Goal: Task Accomplishment & Management: Complete application form

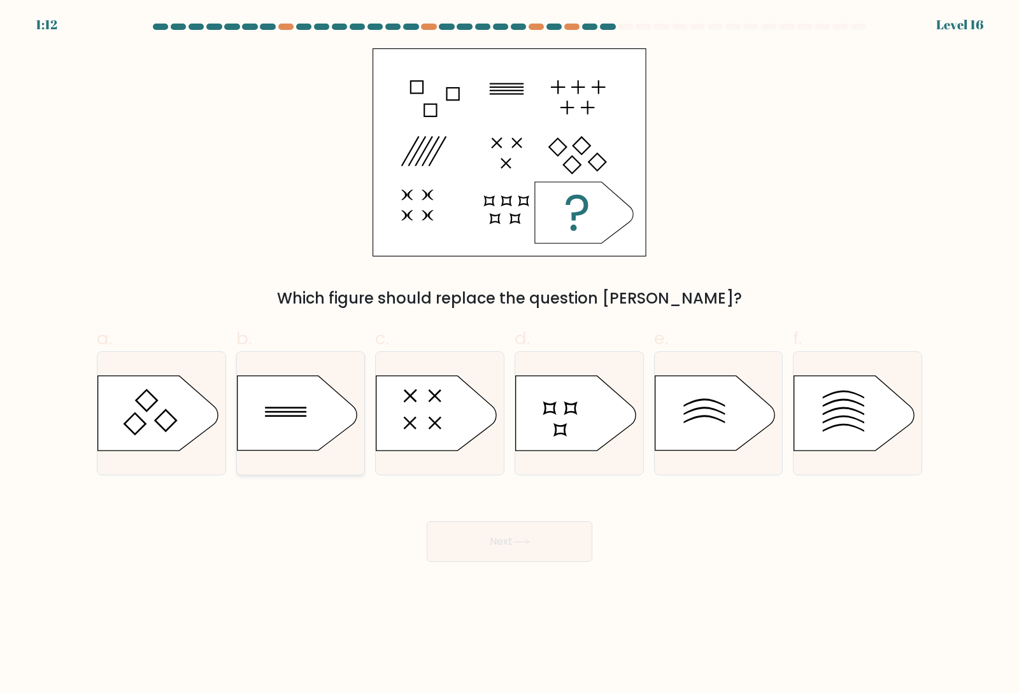
click at [284, 411] on icon at bounding box center [297, 413] width 120 height 74
click at [509, 355] on input "b." at bounding box center [509, 351] width 1 height 8
radio input "true"
click at [526, 545] on icon at bounding box center [521, 542] width 17 height 7
click at [521, 539] on icon at bounding box center [521, 542] width 17 height 7
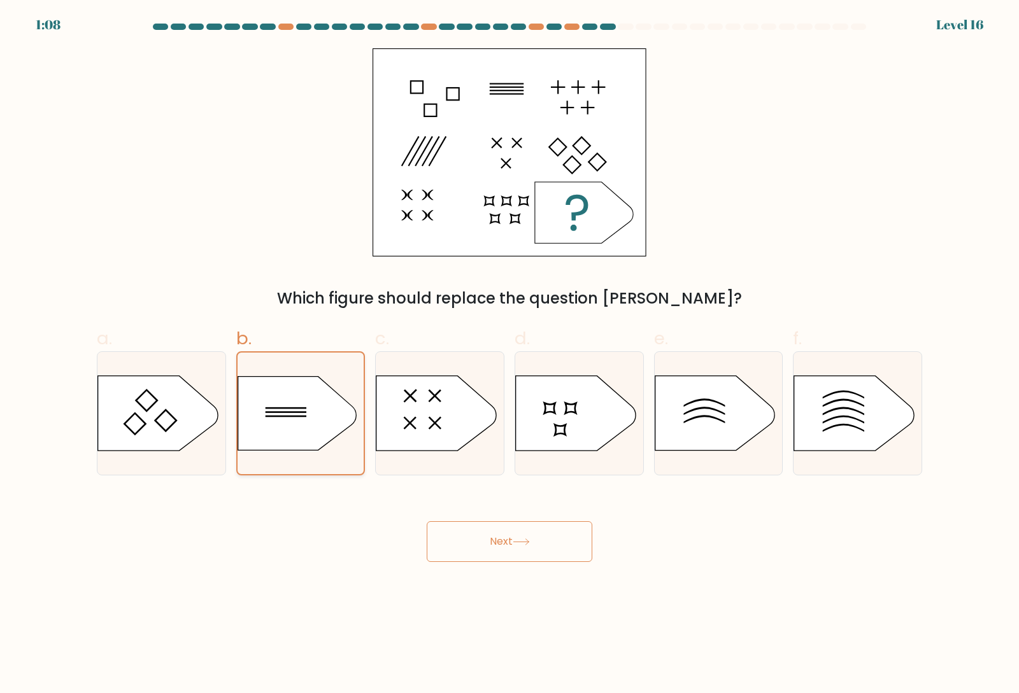
click at [350, 418] on icon at bounding box center [296, 413] width 118 height 74
click at [509, 355] on input "b." at bounding box center [509, 351] width 1 height 8
click at [483, 532] on button "Next" at bounding box center [510, 541] width 166 height 41
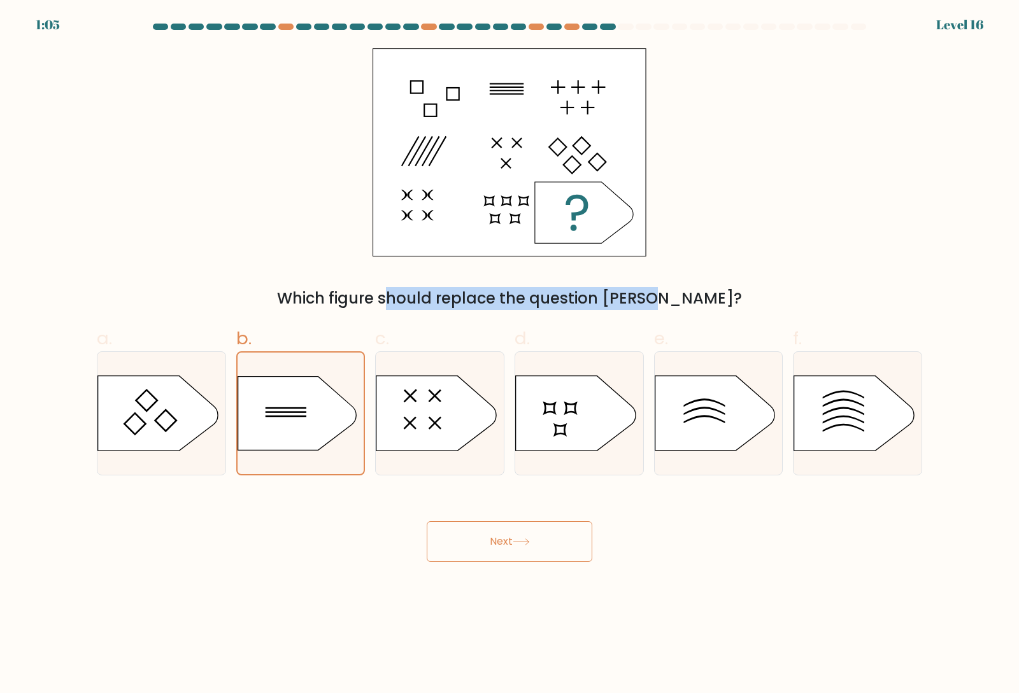
drag, startPoint x: 581, startPoint y: 217, endPoint x: 588, endPoint y: 264, distance: 46.9
click at [588, 264] on div "Which figure should replace the question mark?" at bounding box center [509, 179] width 840 height 262
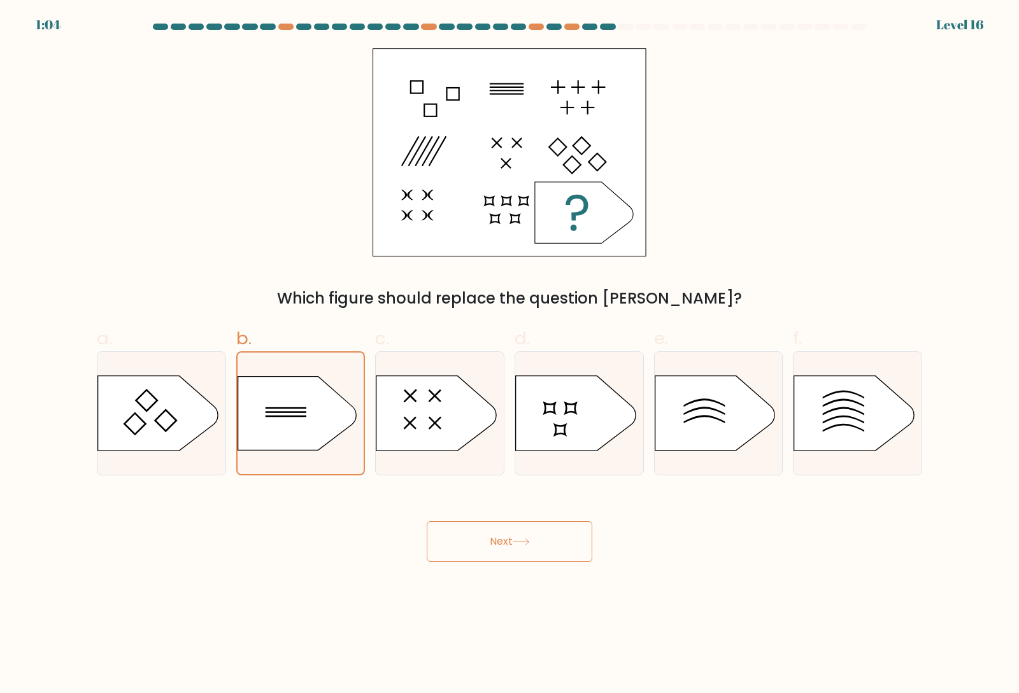
click at [733, 233] on div "Which figure should replace the question mark?" at bounding box center [509, 179] width 840 height 262
click at [604, 31] on div at bounding box center [509, 29] width 840 height 11
click at [611, 25] on div at bounding box center [607, 27] width 15 height 6
click at [525, 534] on button "Next" at bounding box center [510, 541] width 166 height 41
drag, startPoint x: 525, startPoint y: 534, endPoint x: 511, endPoint y: 535, distance: 14.1
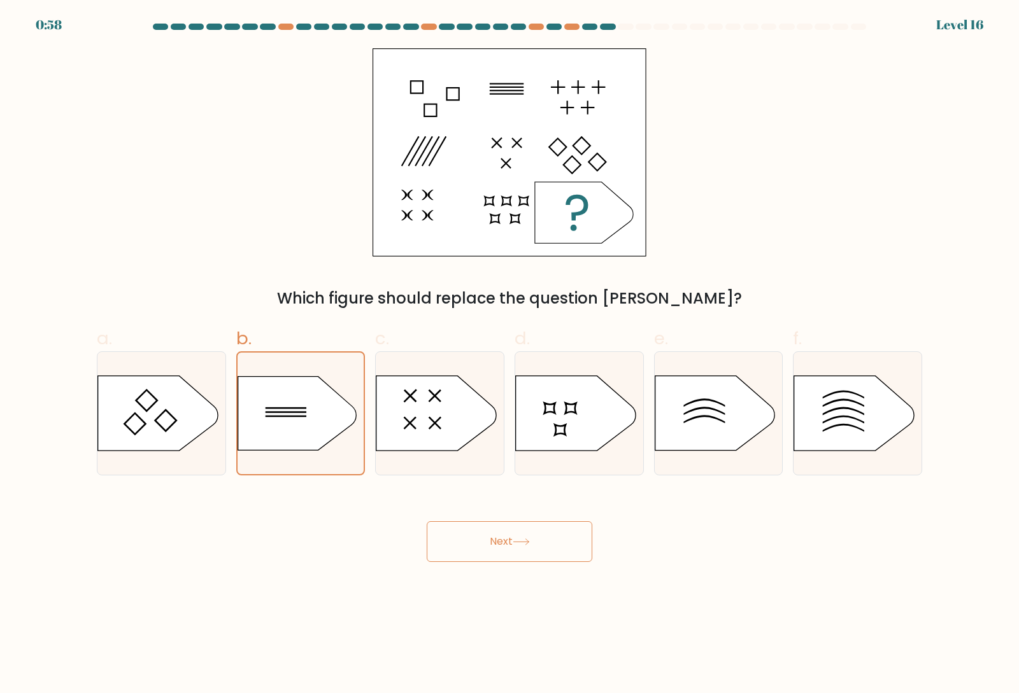
click at [511, 535] on button "Next" at bounding box center [510, 541] width 166 height 41
click at [210, 167] on div "Which figure should replace the question mark?" at bounding box center [509, 179] width 840 height 262
click at [415, 394] on icon at bounding box center [436, 413] width 120 height 74
click at [509, 355] on input "c." at bounding box center [509, 351] width 1 height 8
radio input "true"
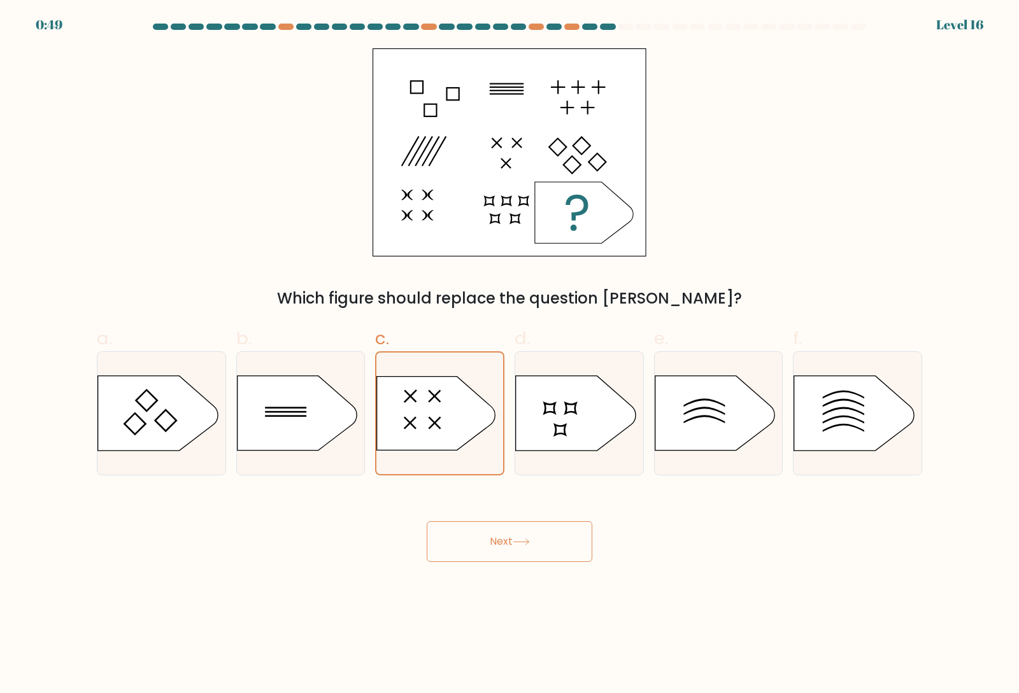
click at [531, 550] on button "Next" at bounding box center [510, 541] width 166 height 41
click at [302, 423] on icon at bounding box center [297, 413] width 120 height 74
click at [509, 355] on input "b." at bounding box center [509, 351] width 1 height 8
radio input "true"
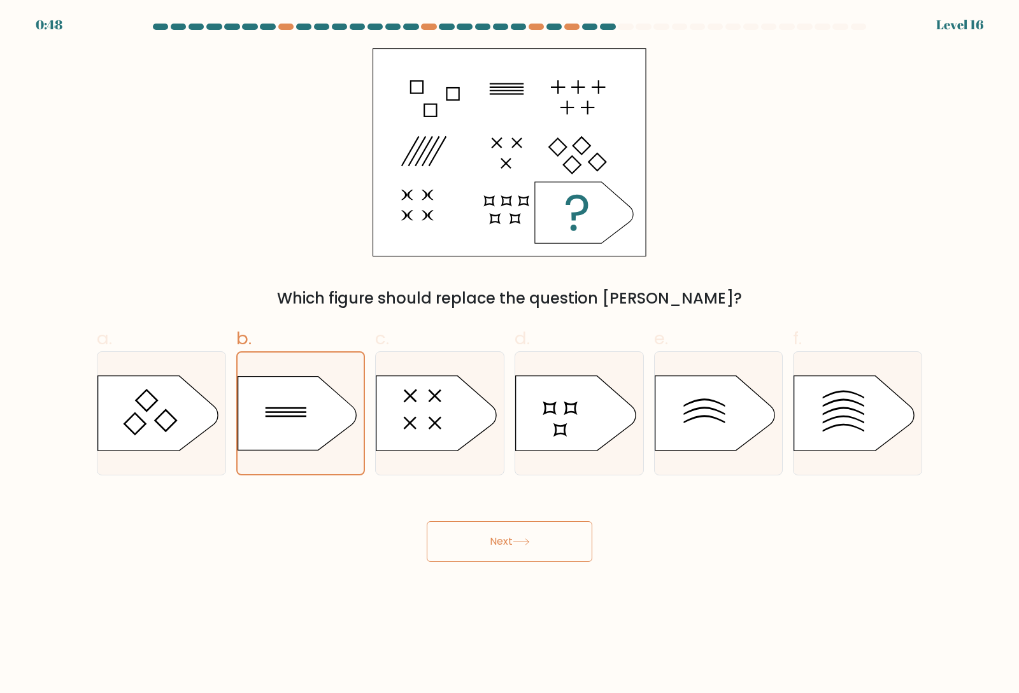
click at [442, 534] on button "Next" at bounding box center [510, 541] width 166 height 41
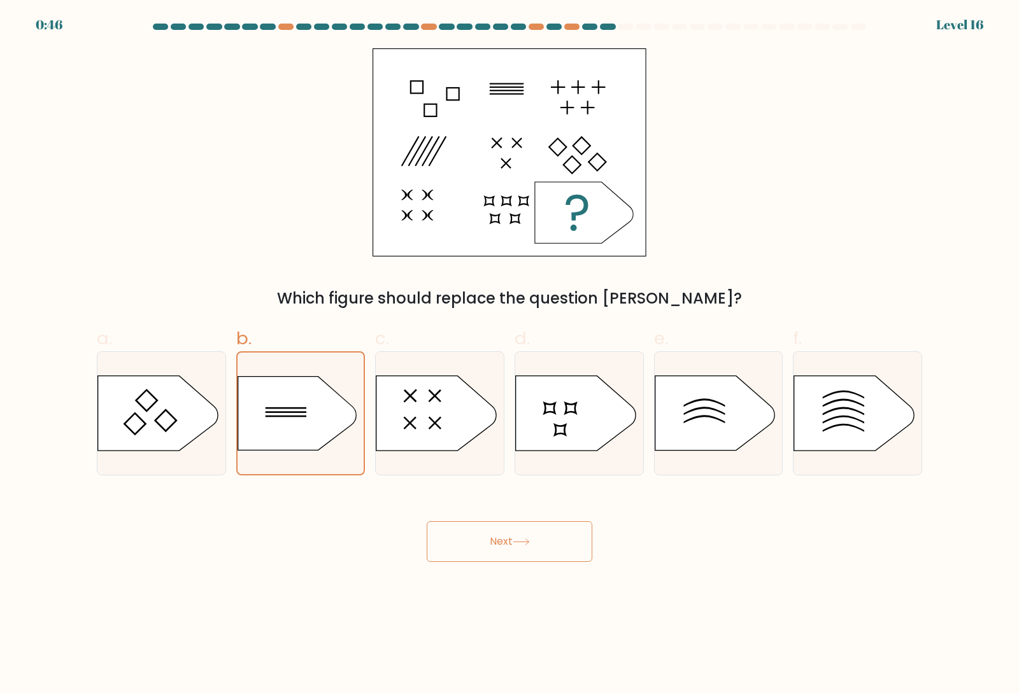
click at [442, 534] on button "Next" at bounding box center [510, 541] width 166 height 41
drag, startPoint x: 624, startPoint y: 544, endPoint x: 283, endPoint y: 521, distance: 341.4
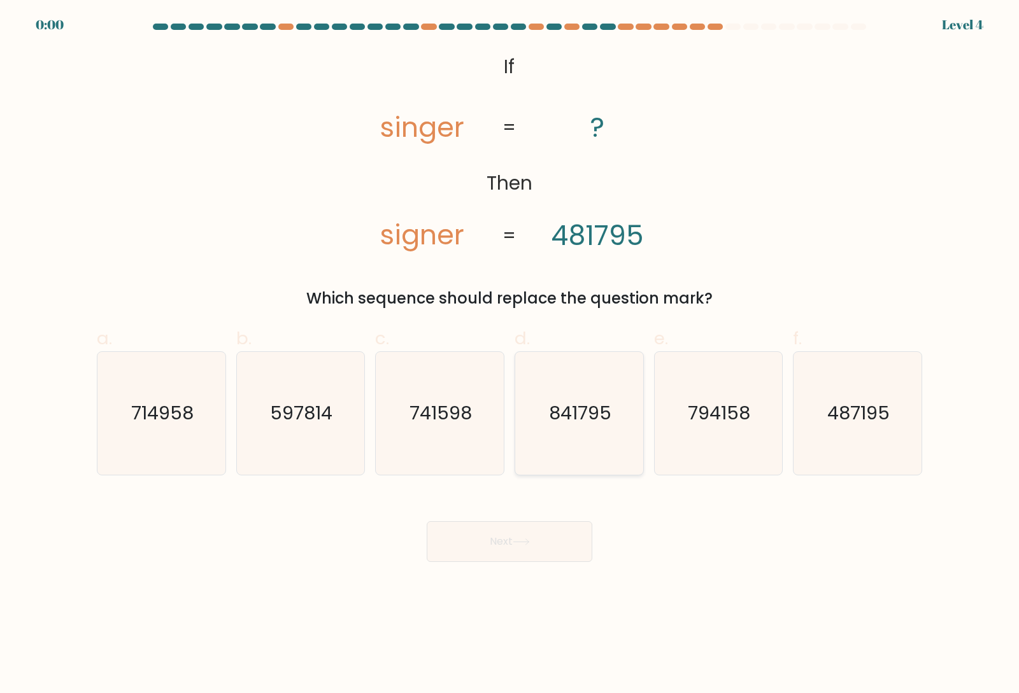
click at [569, 386] on icon "841795" at bounding box center [579, 413] width 123 height 123
click at [510, 355] on input "d. 841795" at bounding box center [509, 351] width 1 height 8
radio input "true"
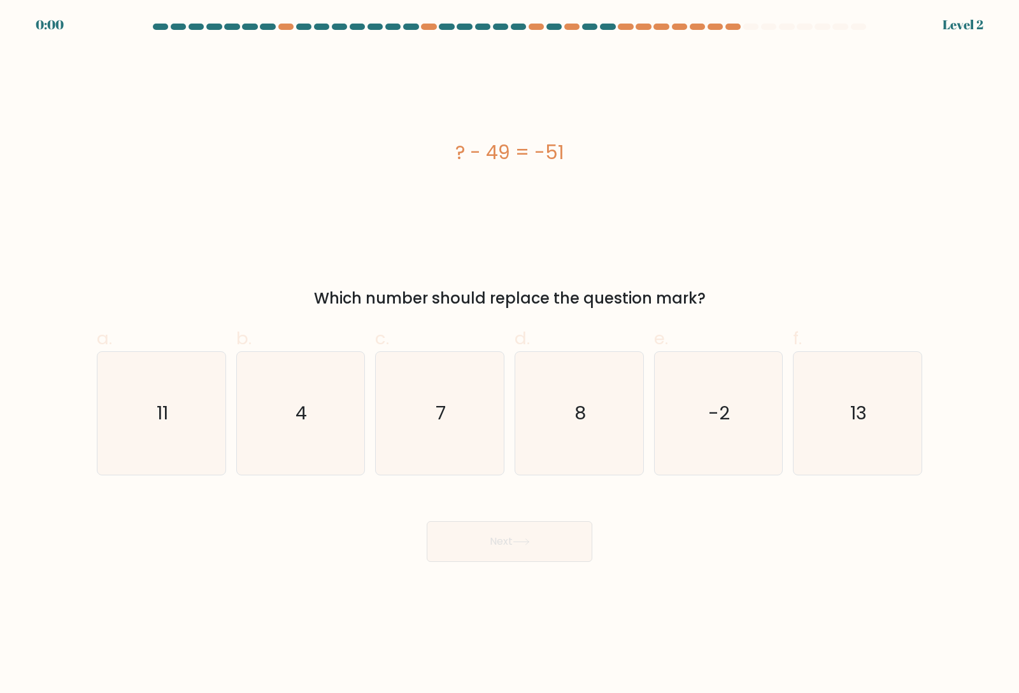
drag, startPoint x: 553, startPoint y: 427, endPoint x: 508, endPoint y: 582, distance: 161.6
click at [548, 435] on icon "8" at bounding box center [579, 413] width 123 height 123
click at [510, 355] on input "d. 8" at bounding box center [509, 351] width 1 height 8
radio input "true"
click at [508, 582] on body "0:00 Level 2 a." at bounding box center [509, 346] width 1019 height 693
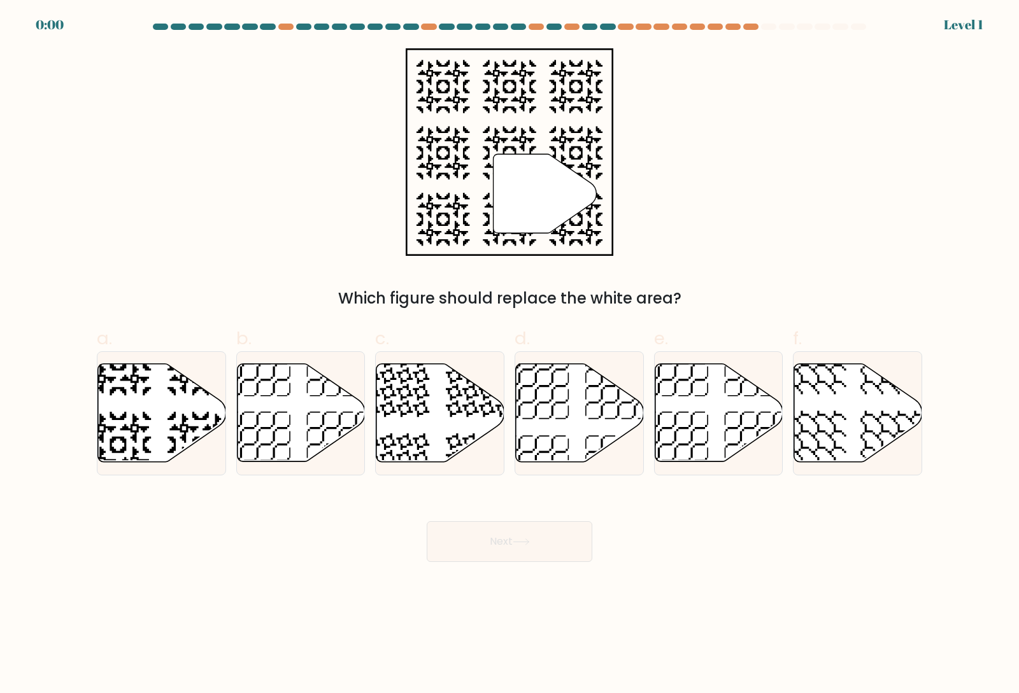
drag, startPoint x: 588, startPoint y: 444, endPoint x: 525, endPoint y: 552, distance: 125.3
click at [588, 453] on icon at bounding box center [579, 414] width 128 height 100
click at [510, 355] on input "d." at bounding box center [509, 351] width 1 height 8
radio input "true"
click at [521, 555] on button "Next" at bounding box center [510, 541] width 166 height 41
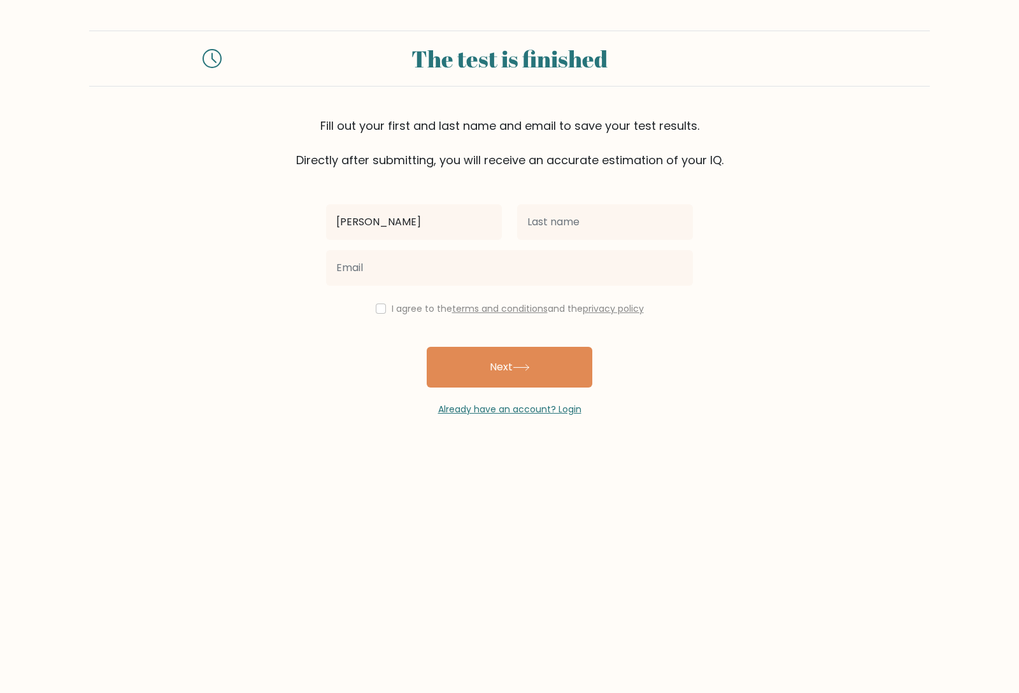
type input "Kostya"
click at [639, 218] on input "text" at bounding box center [605, 222] width 176 height 36
type input "Vasenin"
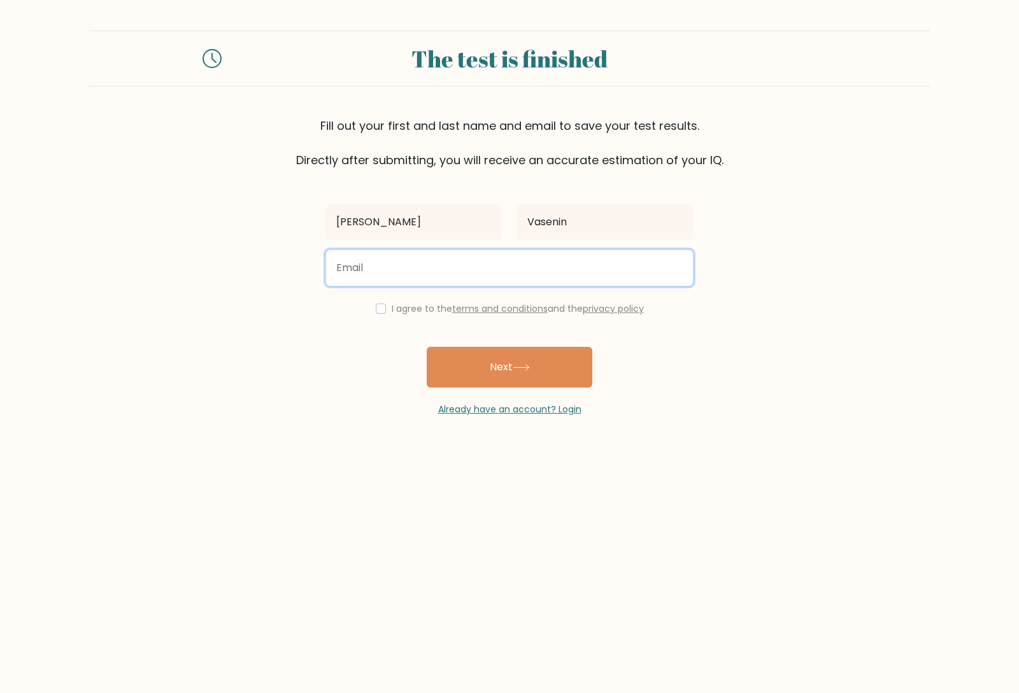
click at [595, 267] on input "email" at bounding box center [509, 268] width 367 height 36
type input "kostyabrooom@gmail.com"
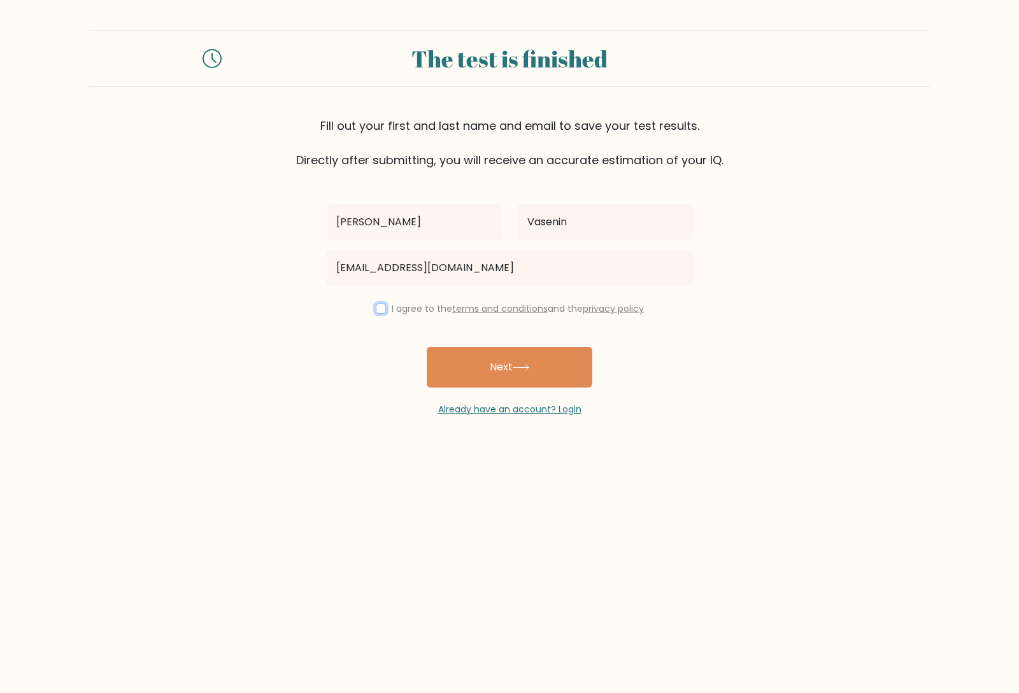
click at [377, 305] on input "checkbox" at bounding box center [381, 309] width 10 height 10
checkbox input "true"
click at [515, 365] on button "Next" at bounding box center [510, 367] width 166 height 41
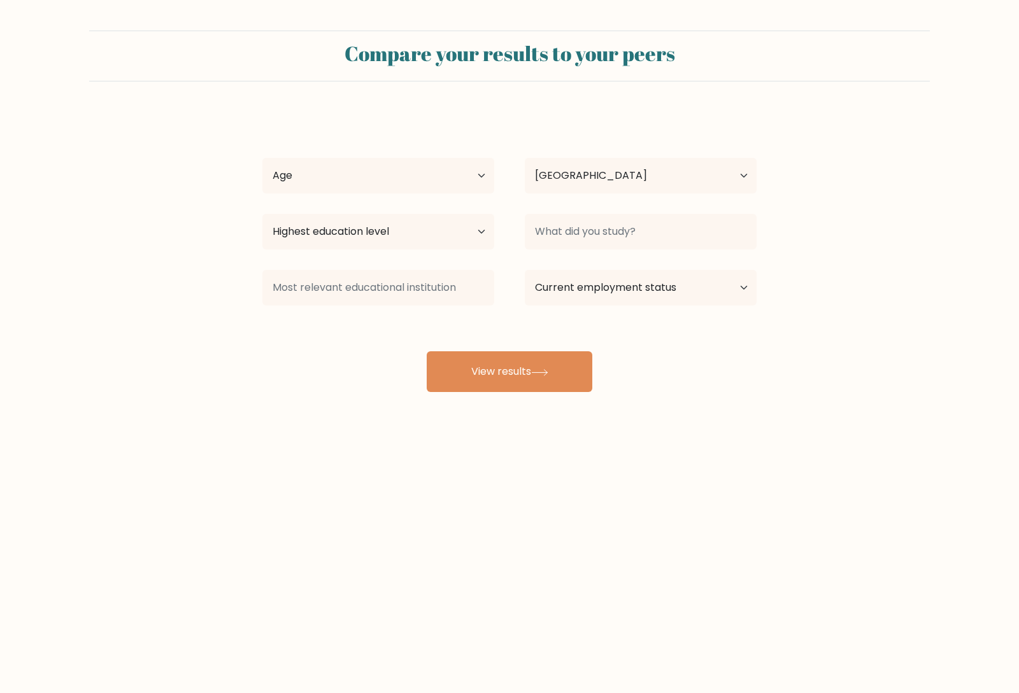
select select "RU"
click at [454, 179] on select "Age Under 18 years old 18-24 years old 25-34 years old 35-44 years old 45-54 ye…" at bounding box center [378, 176] width 232 height 36
select select "min_18"
click at [262, 158] on select "Age Under 18 years old 18-24 years old 25-34 years old 35-44 years old 45-54 ye…" at bounding box center [378, 176] width 232 height 36
click at [483, 232] on select "Highest education level No schooling Primary Lower Secondary Upper Secondary Oc…" at bounding box center [378, 232] width 232 height 36
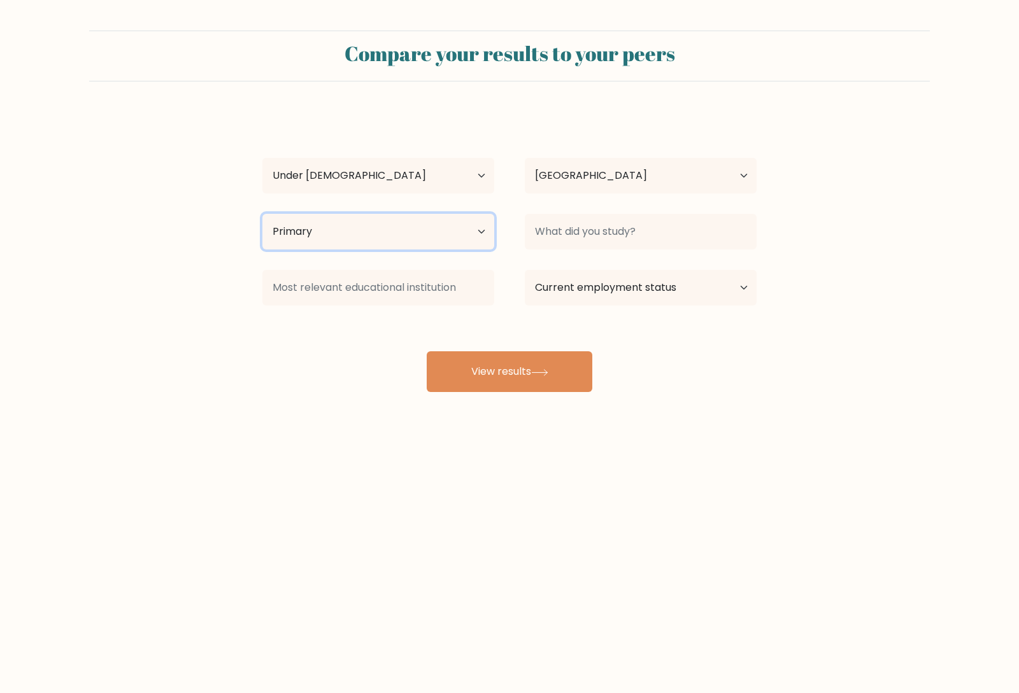
click at [262, 214] on select "Highest education level No schooling Primary Lower Secondary Upper Secondary Oc…" at bounding box center [378, 232] width 232 height 36
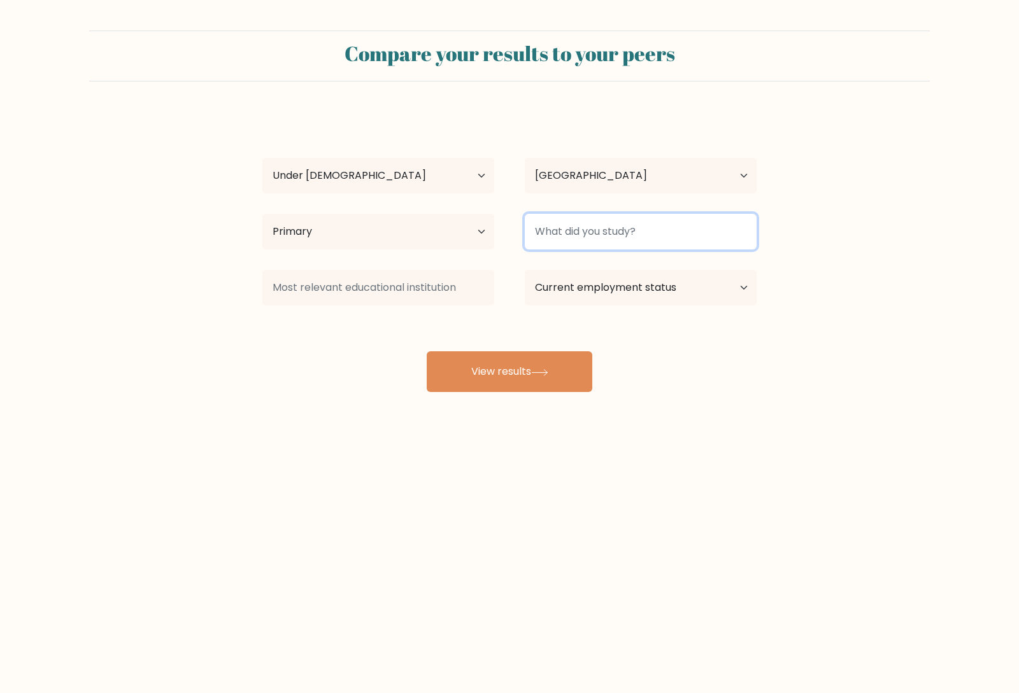
click at [597, 228] on input at bounding box center [641, 232] width 232 height 36
click at [612, 230] on input at bounding box center [641, 232] width 232 height 36
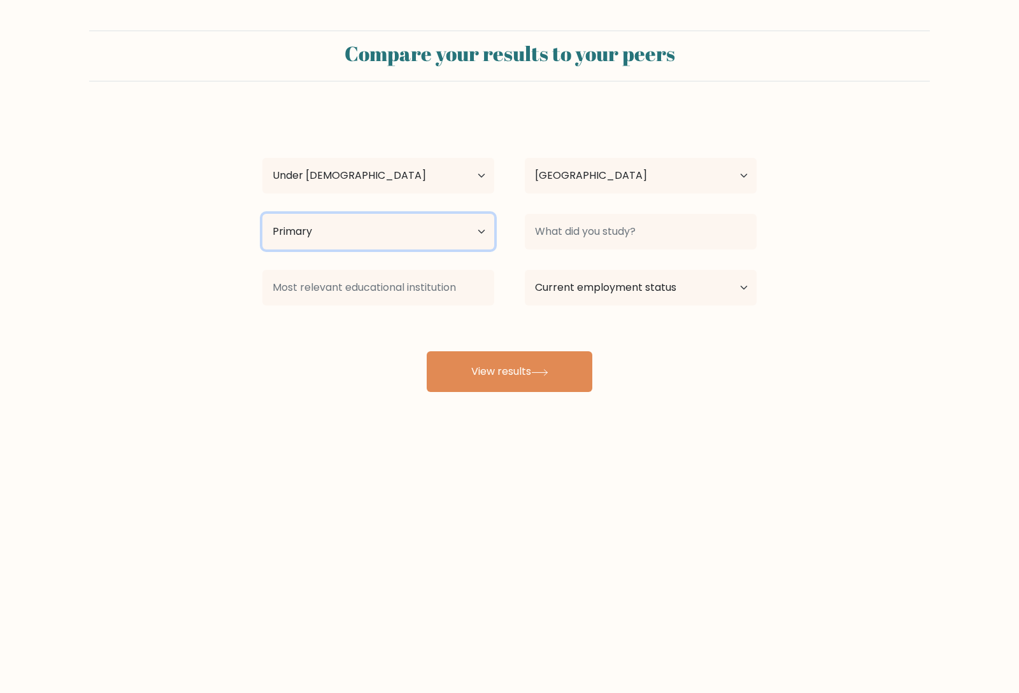
click at [465, 231] on select "Highest education level No schooling Primary Lower Secondary Upper Secondary Oc…" at bounding box center [378, 232] width 232 height 36
click at [262, 214] on select "Highest education level No schooling Primary Lower Secondary Upper Secondary Oc…" at bounding box center [378, 232] width 232 height 36
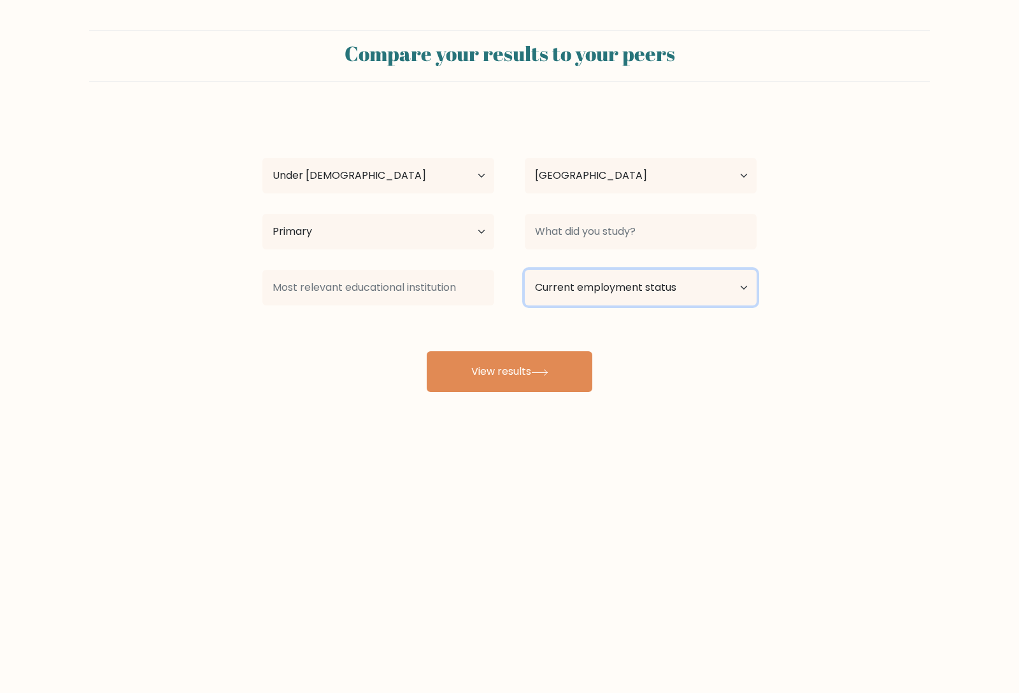
click at [743, 285] on select "Current employment status Employed Student Retired Other / prefer not to answer" at bounding box center [641, 288] width 232 height 36
click at [795, 281] on form "Compare your results to your peers Kostya Vasenin Age Under 18 years old 18-24 …" at bounding box center [509, 212] width 1019 height 362
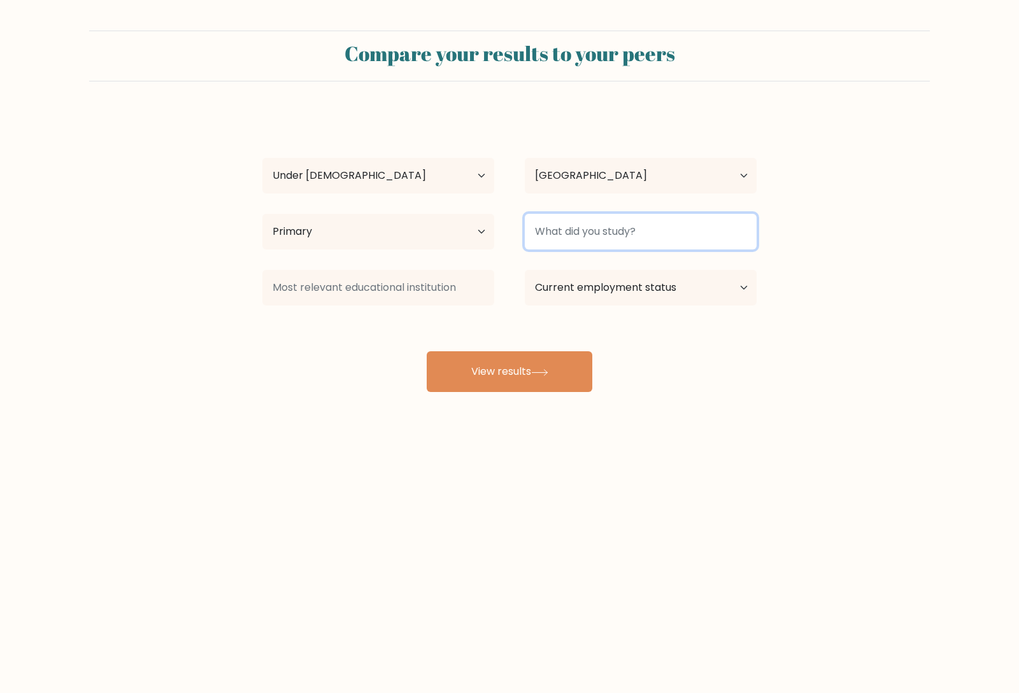
click at [635, 218] on input at bounding box center [641, 232] width 232 height 36
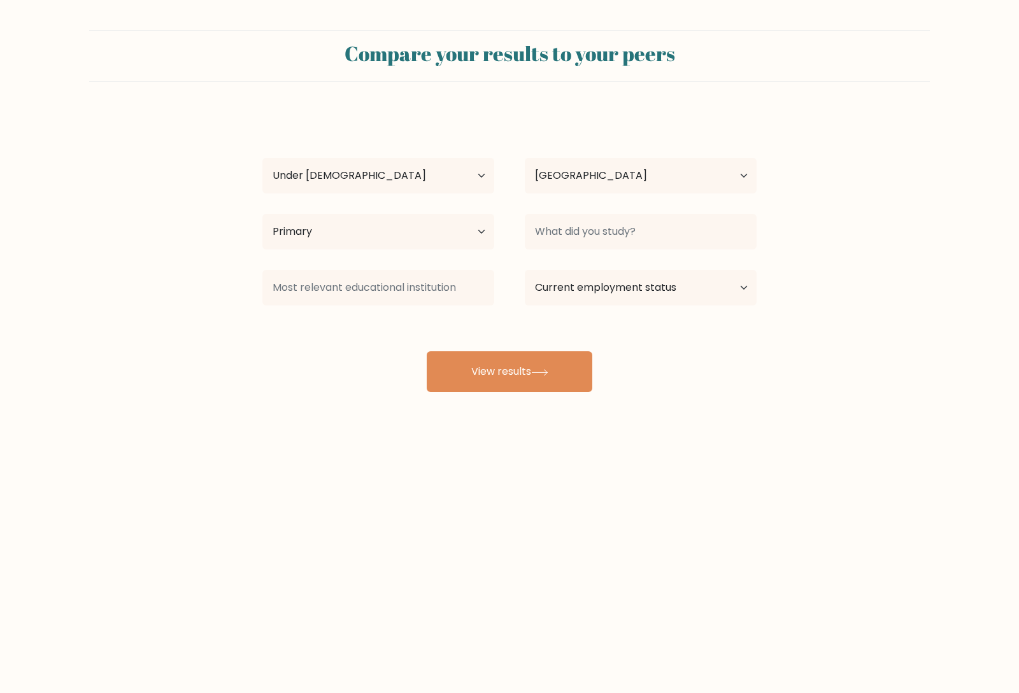
click at [607, 414] on div "Compare your results to your peers Kostya Vasenin Age Under 18 years old 18-24 …" at bounding box center [509, 241] width 1019 height 483
click at [563, 383] on button "View results" at bounding box center [510, 371] width 166 height 41
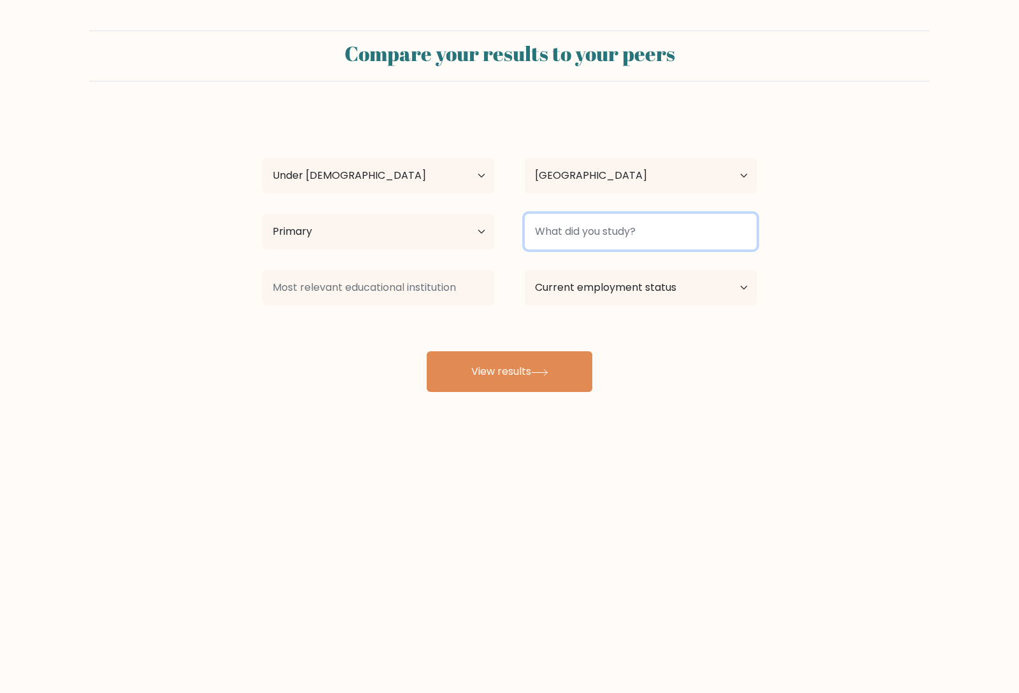
click at [651, 241] on input at bounding box center [641, 232] width 232 height 36
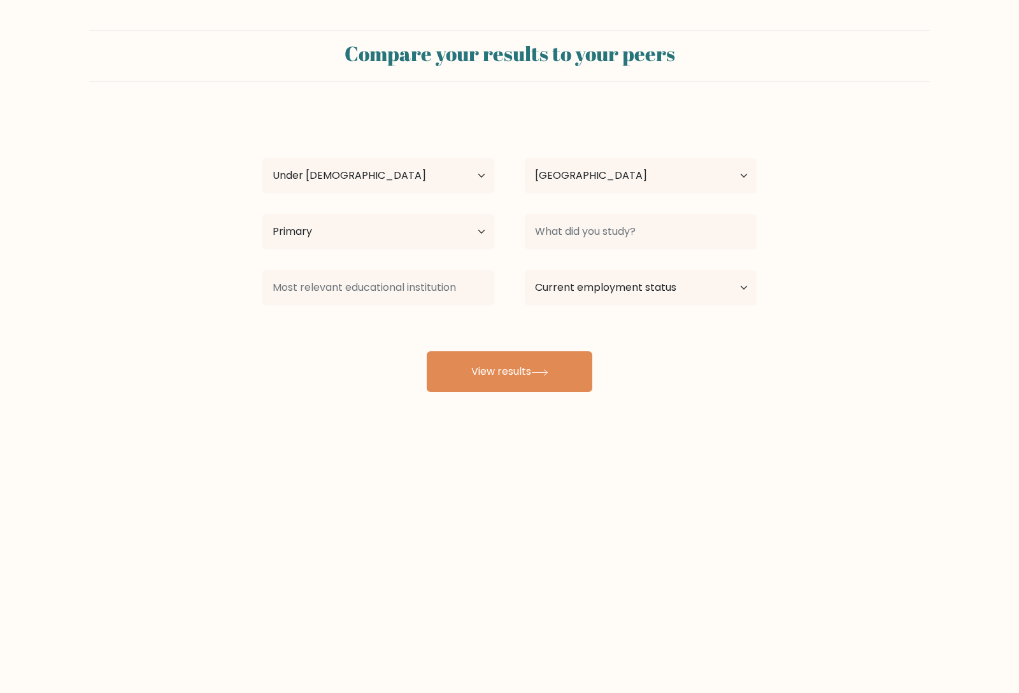
drag, startPoint x: 837, startPoint y: 185, endPoint x: 658, endPoint y: 390, distance: 271.2
click at [658, 390] on div "Kostya Vasenin Age Under 18 years old 18-24 years old 25-34 years old 35-44 yea…" at bounding box center [509, 252] width 509 height 280
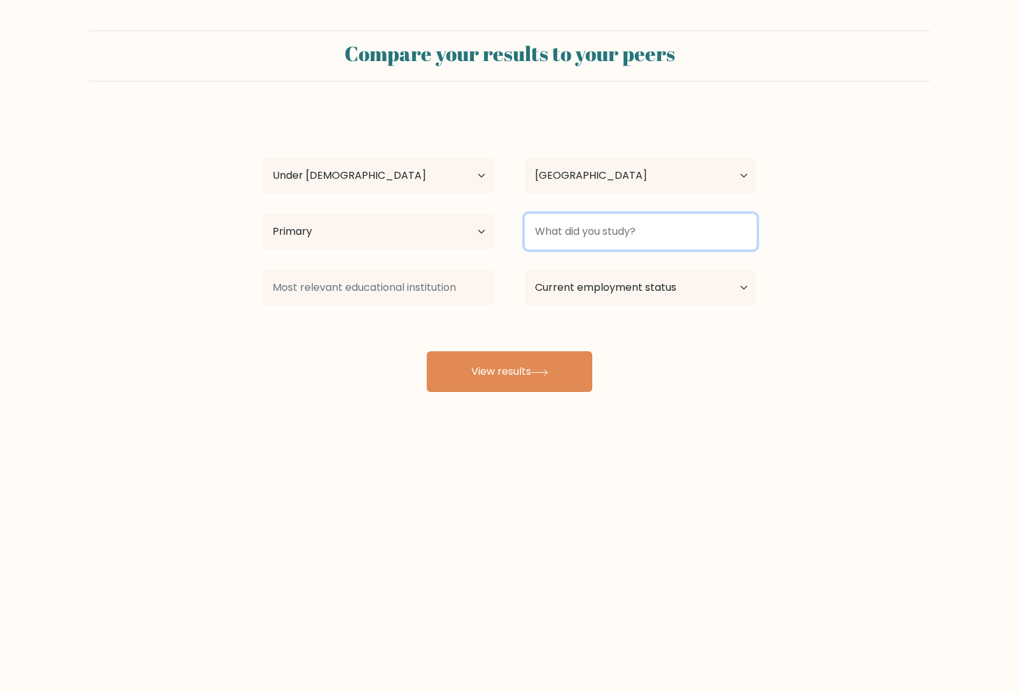
click at [677, 241] on input at bounding box center [641, 232] width 232 height 36
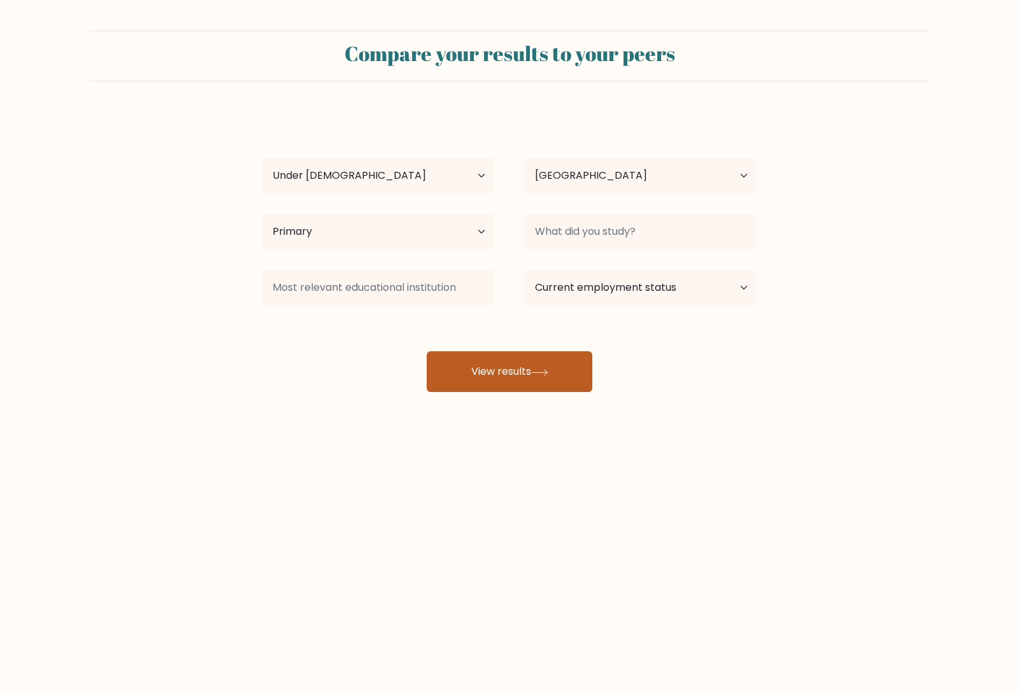
click at [541, 381] on button "View results" at bounding box center [510, 371] width 166 height 41
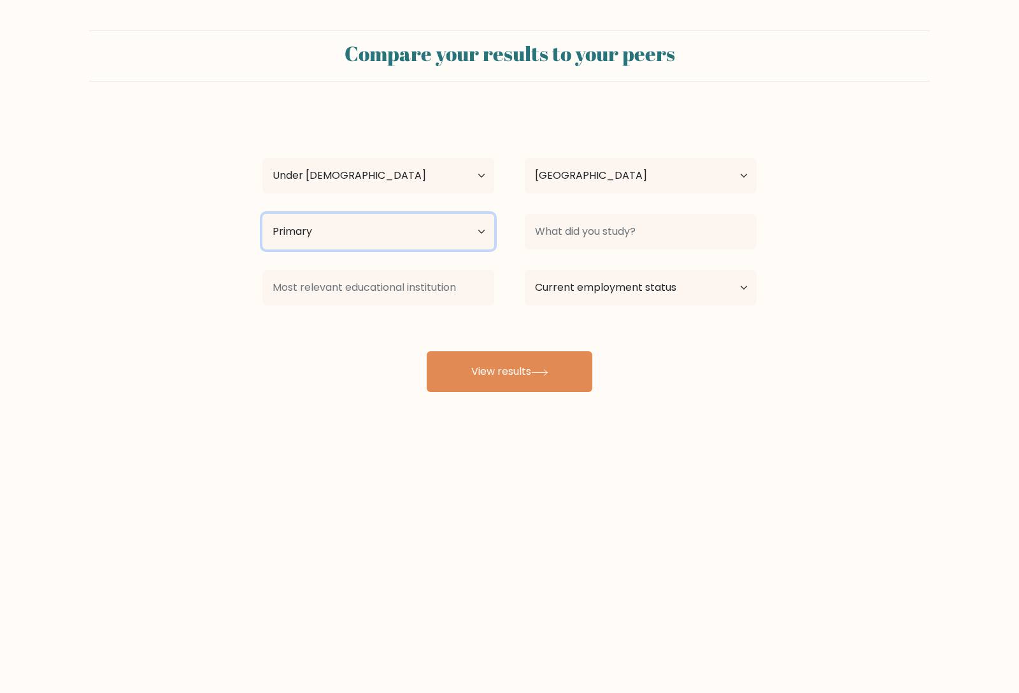
click at [471, 229] on select "Highest education level No schooling Primary Lower Secondary Upper Secondary Oc…" at bounding box center [378, 232] width 232 height 36
click at [262, 214] on select "Highest education level No schooling Primary Lower Secondary Upper Secondary Oc…" at bounding box center [378, 232] width 232 height 36
click at [407, 229] on select "Highest education level No schooling Primary Lower Secondary Upper Secondary Oc…" at bounding box center [378, 232] width 232 height 36
select select "primary"
click at [262, 214] on select "Highest education level No schooling Primary Lower Secondary Upper Secondary Oc…" at bounding box center [378, 232] width 232 height 36
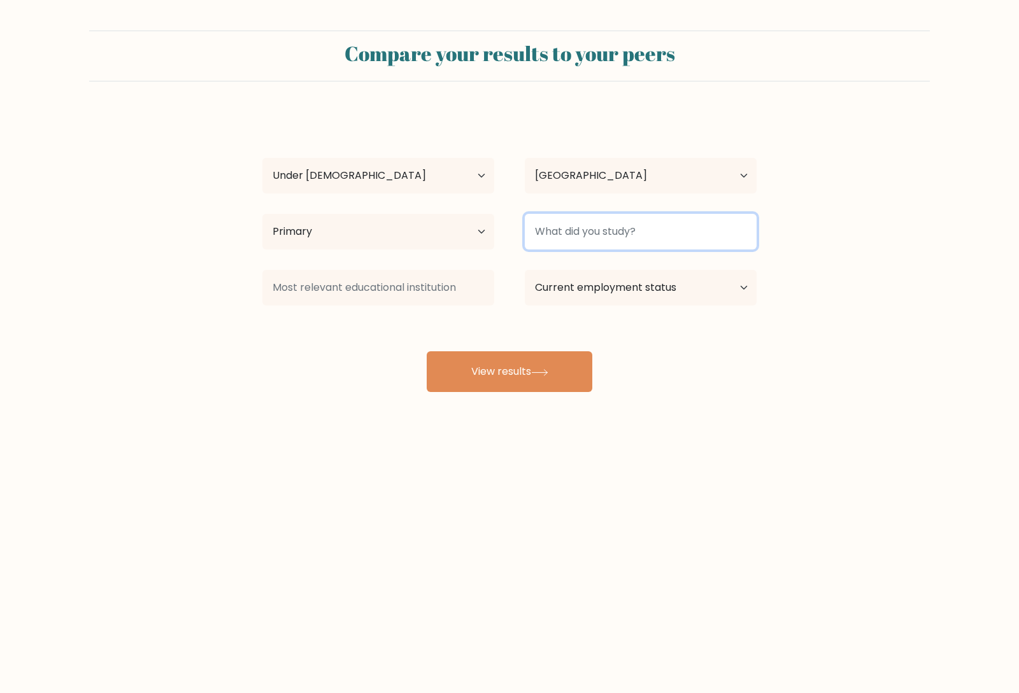
click at [555, 217] on input at bounding box center [641, 232] width 232 height 36
type input "8"
type input "o"
type input "Ш"
type input "School"
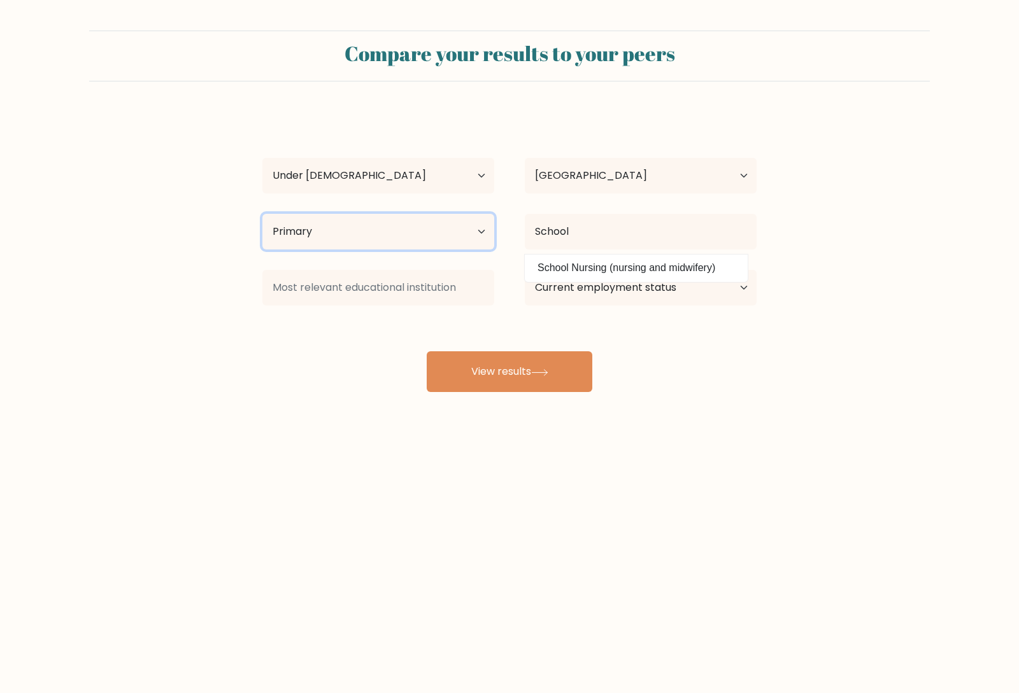
click at [472, 227] on select "Highest education level No schooling Primary Lower Secondary Upper Secondary Oc…" at bounding box center [378, 232] width 232 height 36
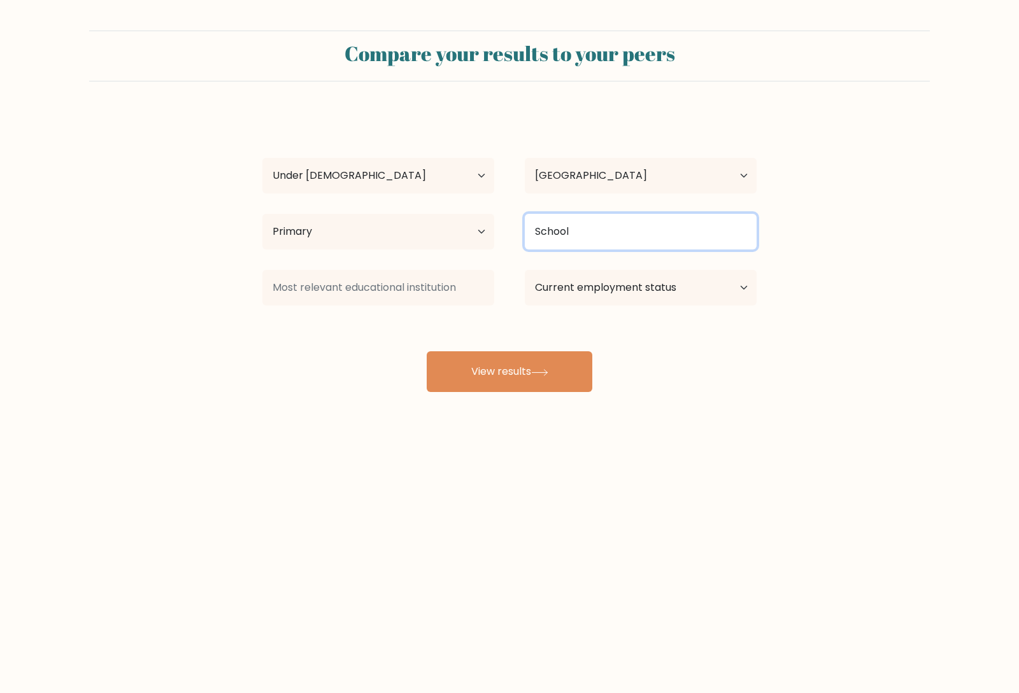
click at [620, 224] on input "School" at bounding box center [641, 232] width 232 height 36
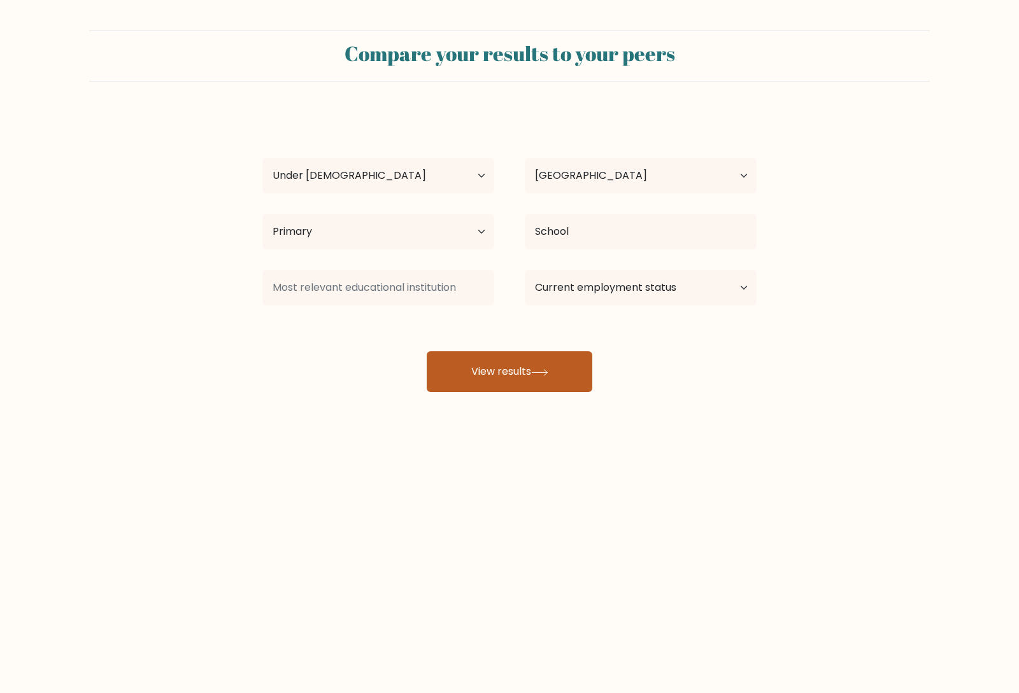
click at [546, 358] on button "View results" at bounding box center [510, 371] width 166 height 41
click at [217, 283] on form "Compare your results to your peers Kostya Vasenin Age Under 18 years old 18-24 …" at bounding box center [509, 212] width 1019 height 362
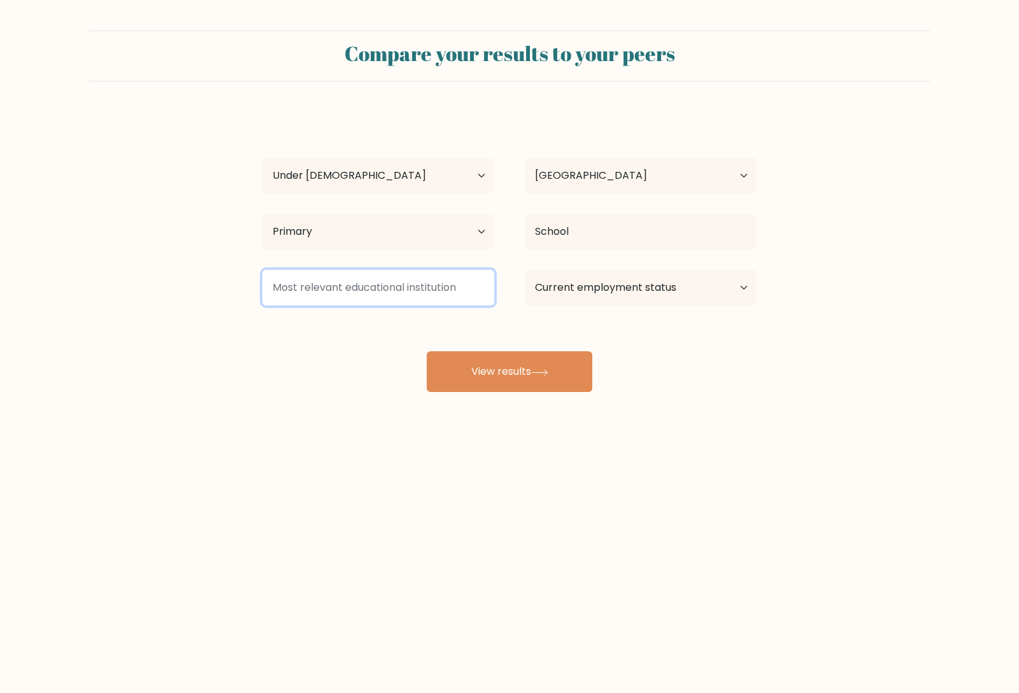
click at [462, 288] on input at bounding box center [378, 288] width 232 height 36
type input "ы"
drag, startPoint x: 395, startPoint y: 295, endPoint x: 143, endPoint y: 282, distance: 251.8
click at [141, 282] on form "Compare your results to your peers Kostya Vasenin Age Under 18 years old 18-24 …" at bounding box center [509, 212] width 1019 height 362
paste input "State Budgetary Educational Institution School No. 80 with Advanced English Lan…"
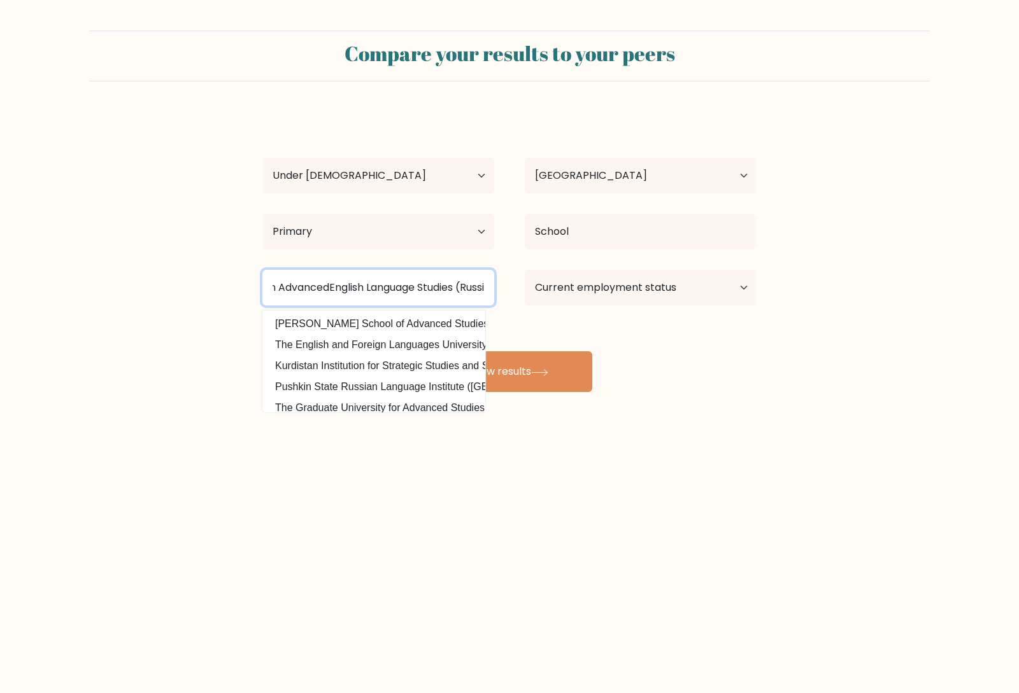
scroll to position [0, 299]
click at [488, 285] on input "State Budgetary Educational Institution School No. 80 with AdvancedEnglish Lang…" at bounding box center [378, 288] width 232 height 36
type input "State Budgetary Educational Institution School No. 80 with AdvancedEnglish Lang…"
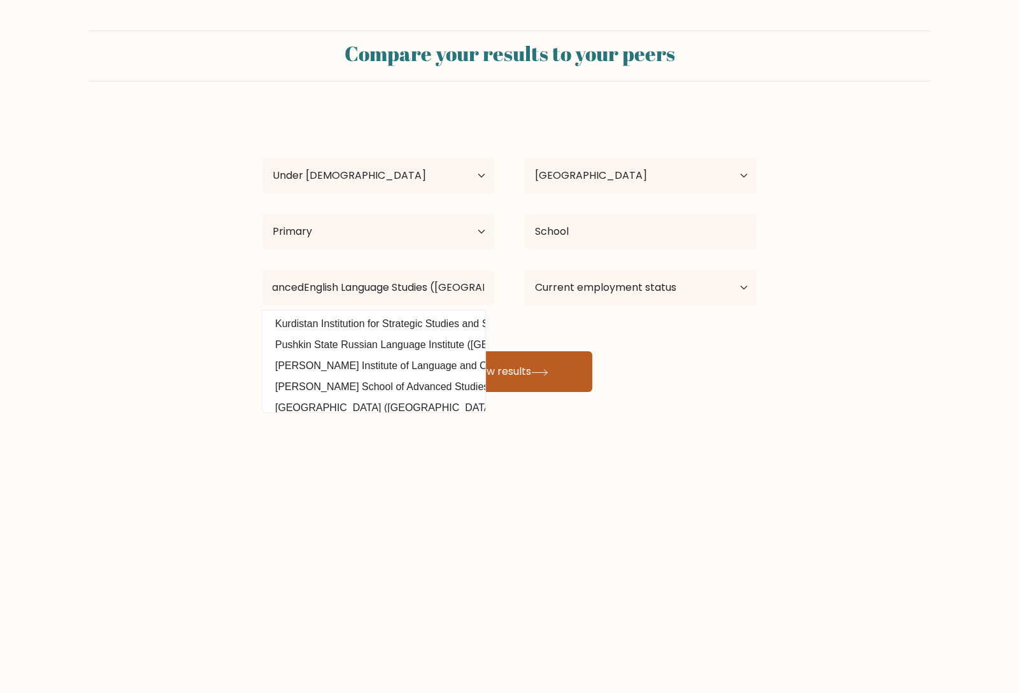
scroll to position [0, 0]
click at [565, 371] on button "View results" at bounding box center [510, 371] width 166 height 41
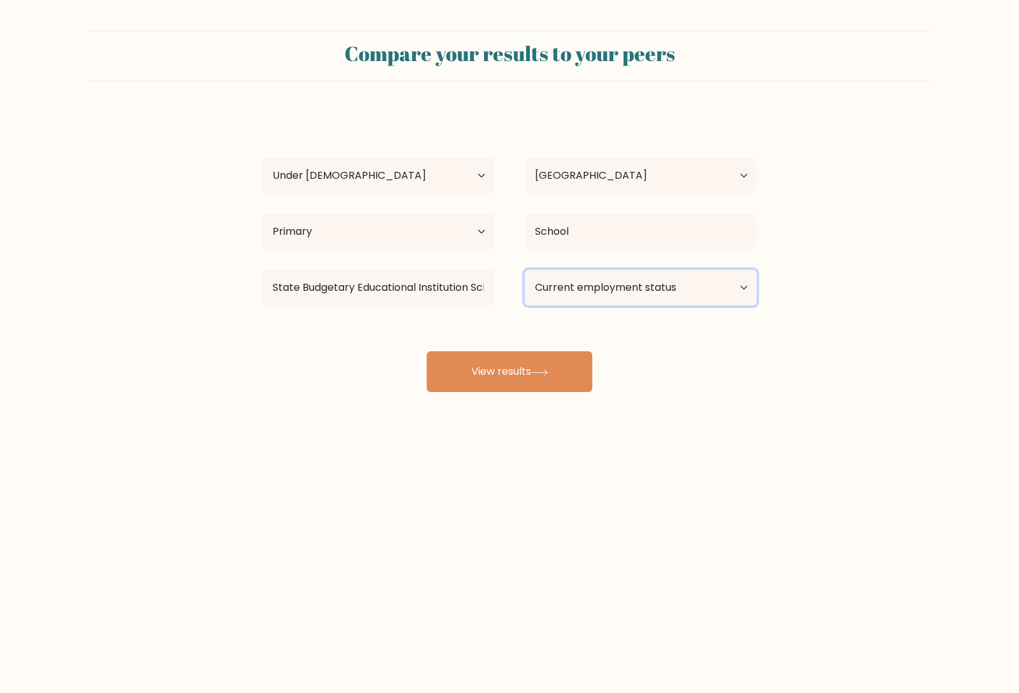
click at [662, 285] on select "Current employment status Employed Student Retired Other / prefer not to answer" at bounding box center [641, 288] width 232 height 36
select select "other"
click at [525, 270] on select "Current employment status Employed Student Retired Other / prefer not to answer" at bounding box center [641, 288] width 232 height 36
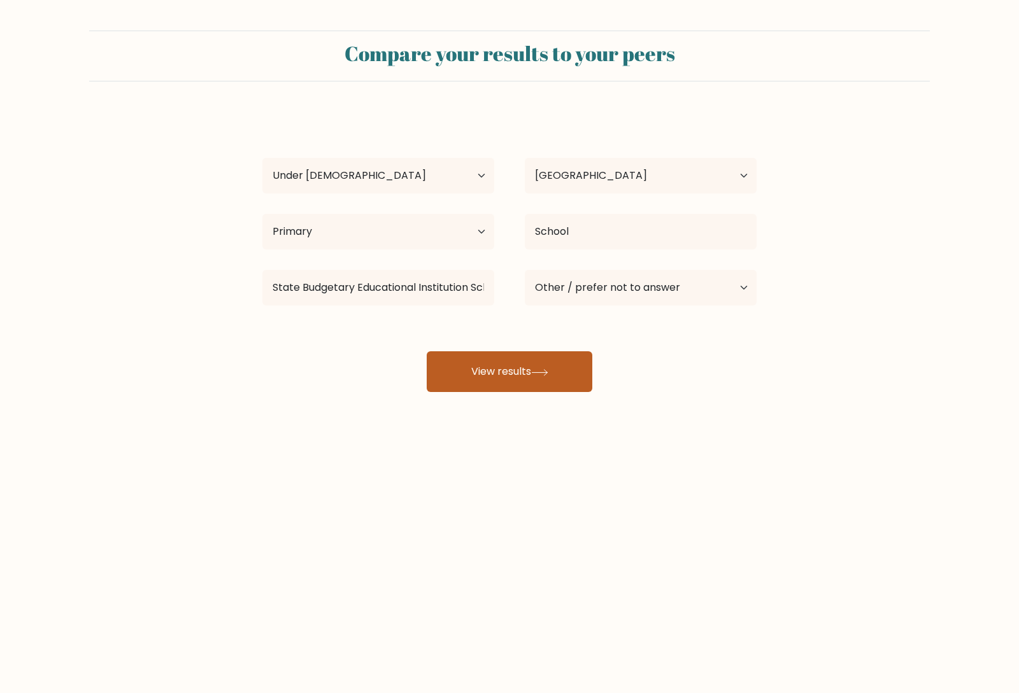
click at [572, 360] on button "View results" at bounding box center [510, 371] width 166 height 41
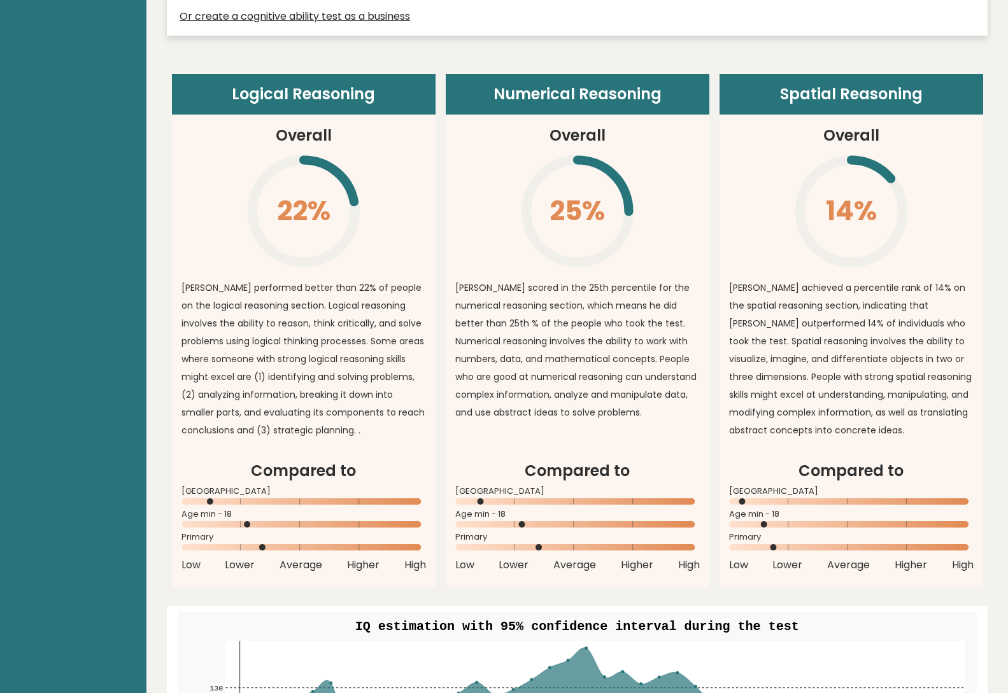
scroll to position [509, 0]
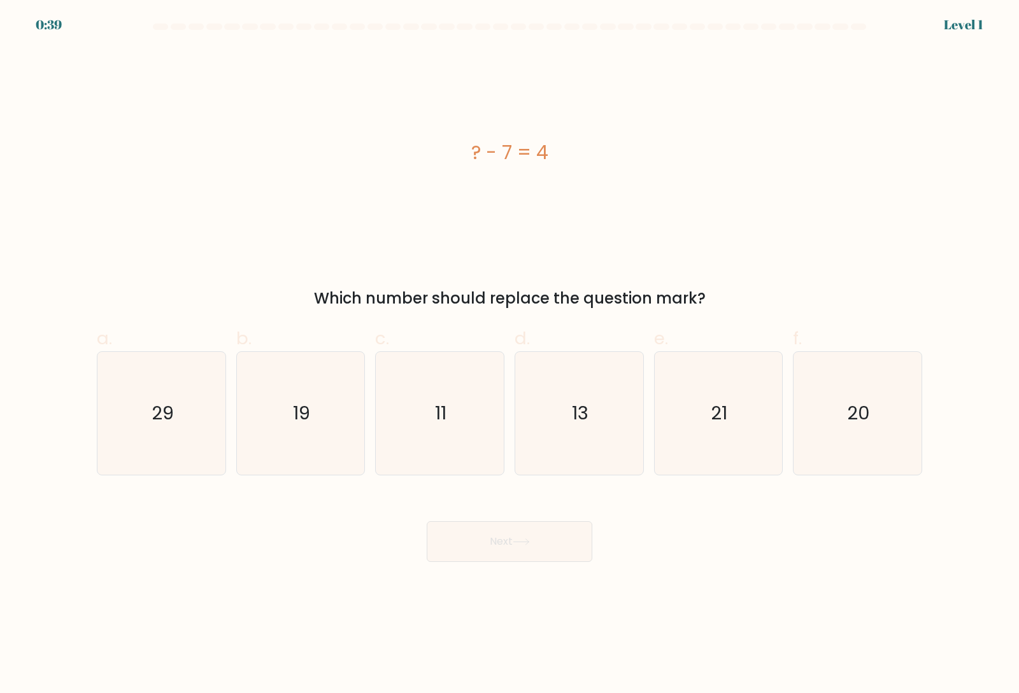
click at [507, 413] on div "c. 11" at bounding box center [439, 400] width 139 height 150
click at [480, 410] on icon "11" at bounding box center [439, 413] width 123 height 123
click at [509, 355] on input "c. 11" at bounding box center [509, 351] width 1 height 8
radio input "true"
click at [490, 532] on button "Next" at bounding box center [510, 541] width 166 height 41
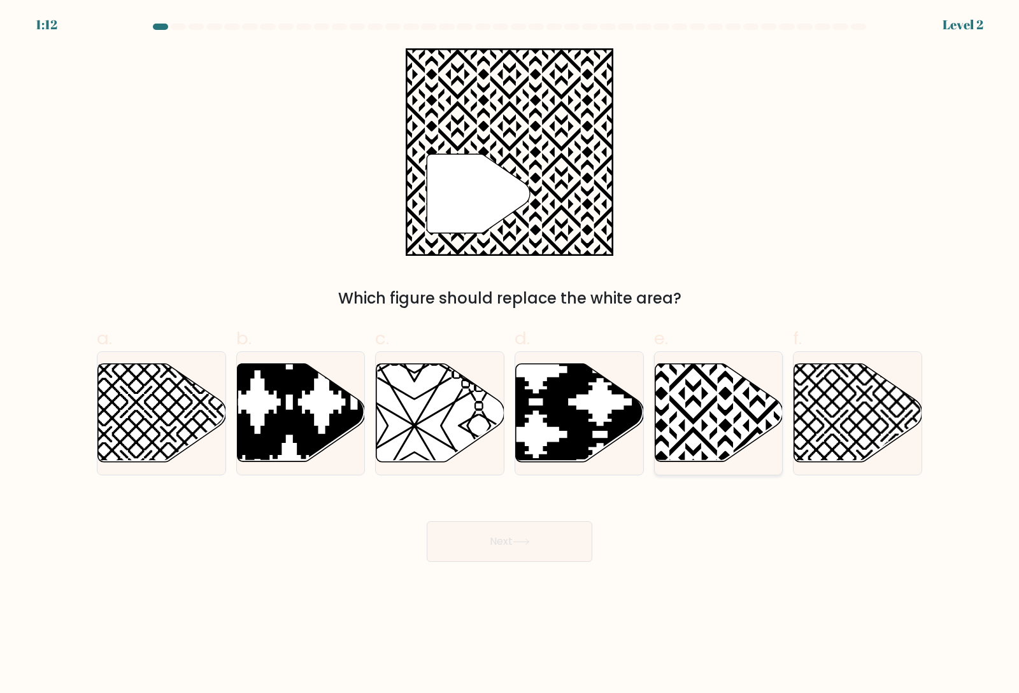
click at [732, 441] on icon at bounding box center [719, 413] width 128 height 98
click at [510, 355] on input "e." at bounding box center [509, 351] width 1 height 8
radio input "true"
click at [528, 528] on button "Next" at bounding box center [510, 541] width 166 height 41
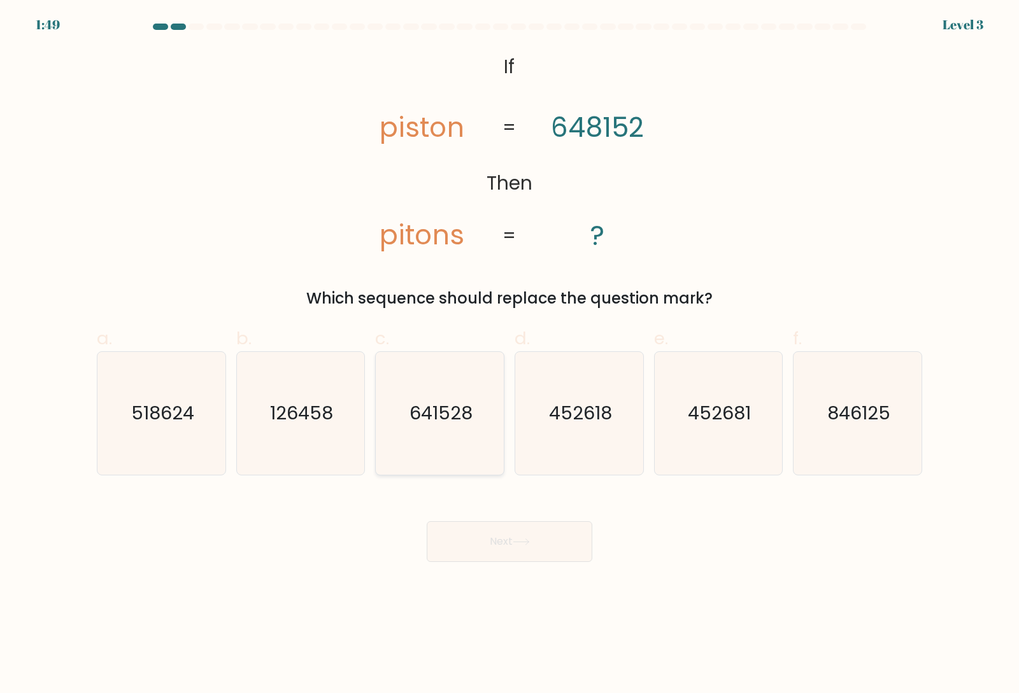
click at [464, 429] on icon "641528" at bounding box center [439, 413] width 123 height 123
click at [509, 355] on input "c. 641528" at bounding box center [509, 351] width 1 height 8
radio input "true"
click at [438, 553] on button "Next" at bounding box center [510, 541] width 166 height 41
click at [468, 549] on button "Next" at bounding box center [510, 541] width 166 height 41
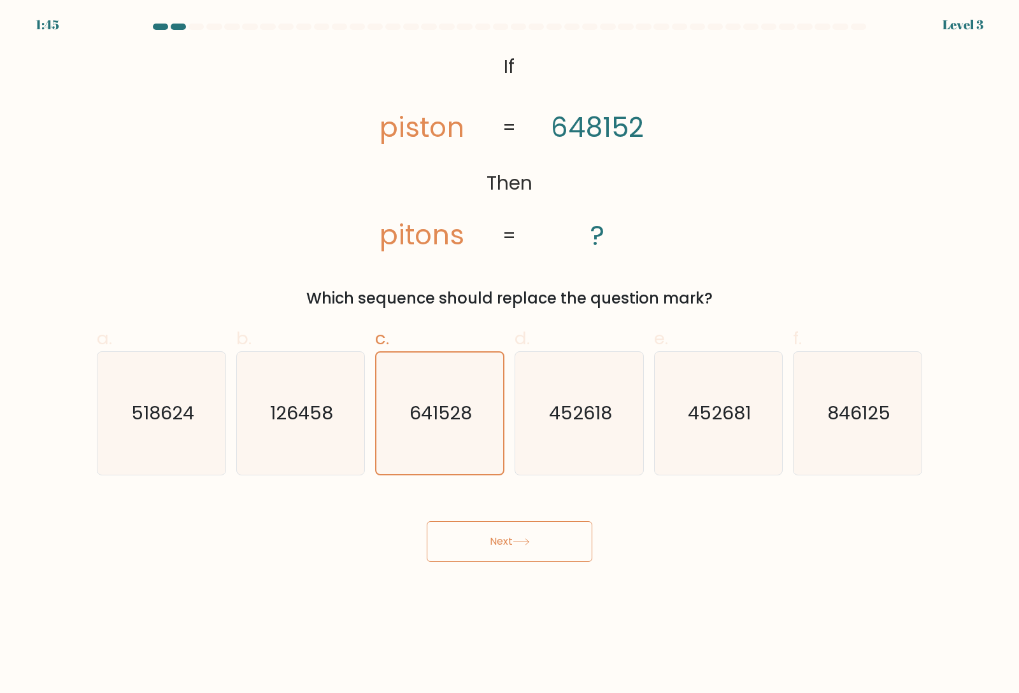
click at [468, 549] on button "Next" at bounding box center [510, 541] width 166 height 41
click at [451, 342] on label "c. 641528" at bounding box center [439, 400] width 129 height 150
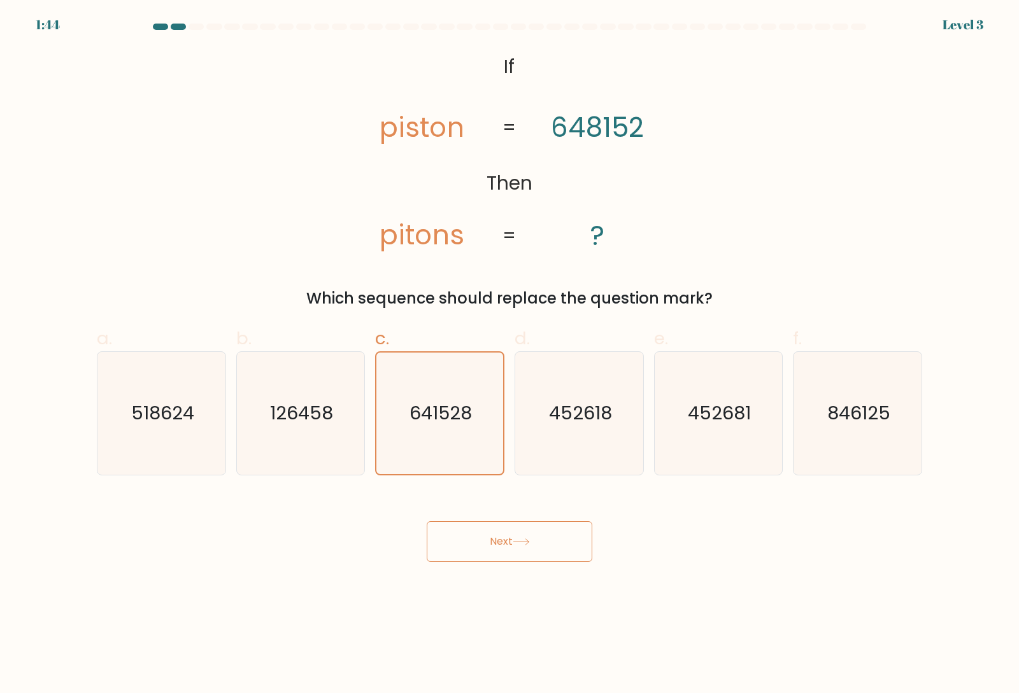
click at [509, 347] on input "c. 641528" at bounding box center [509, 351] width 1 height 8
click at [428, 424] on text "641528" at bounding box center [441, 412] width 62 height 25
click at [509, 355] on input "c. 641528" at bounding box center [509, 351] width 1 height 8
click at [428, 424] on text "641528" at bounding box center [441, 412] width 62 height 25
click at [509, 355] on input "c. 641528" at bounding box center [509, 351] width 1 height 8
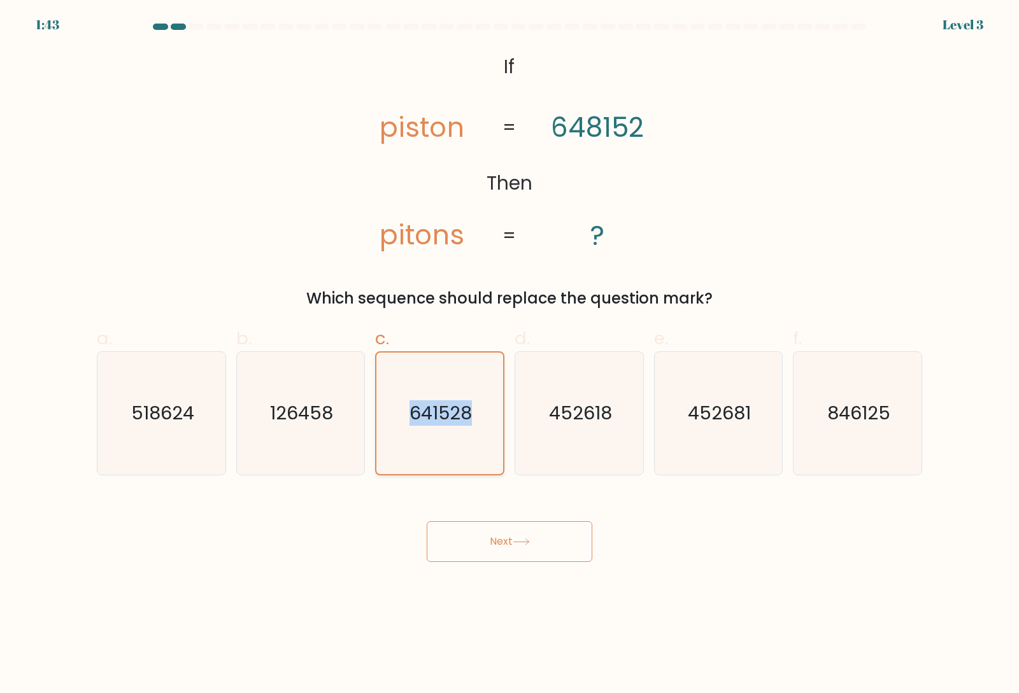
click at [428, 423] on text "641528" at bounding box center [441, 412] width 62 height 25
click at [509, 355] on input "c. 641528" at bounding box center [509, 351] width 1 height 8
click at [437, 449] on icon "641528" at bounding box center [440, 414] width 122 height 122
click at [509, 355] on input "c. 641528" at bounding box center [509, 351] width 1 height 8
click at [511, 525] on button "Next" at bounding box center [510, 541] width 166 height 41
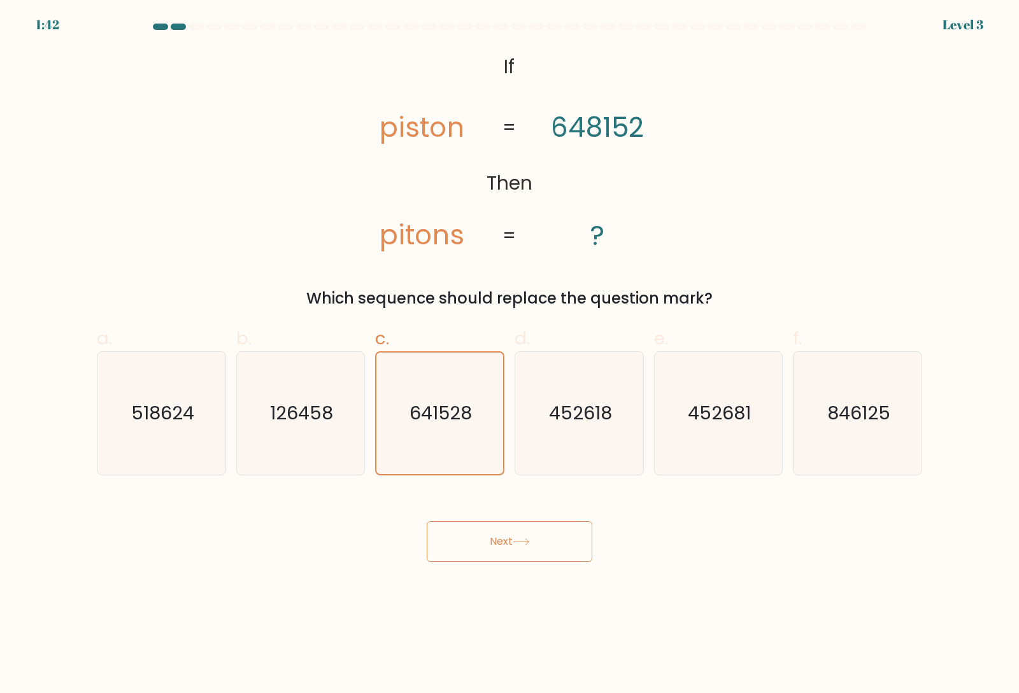
click at [514, 521] on div "Next" at bounding box center [509, 526] width 840 height 71
click at [516, 518] on div "Next" at bounding box center [509, 526] width 840 height 71
click at [520, 516] on div "Next" at bounding box center [509, 526] width 840 height 71
click at [522, 513] on div "Next" at bounding box center [509, 526] width 840 height 71
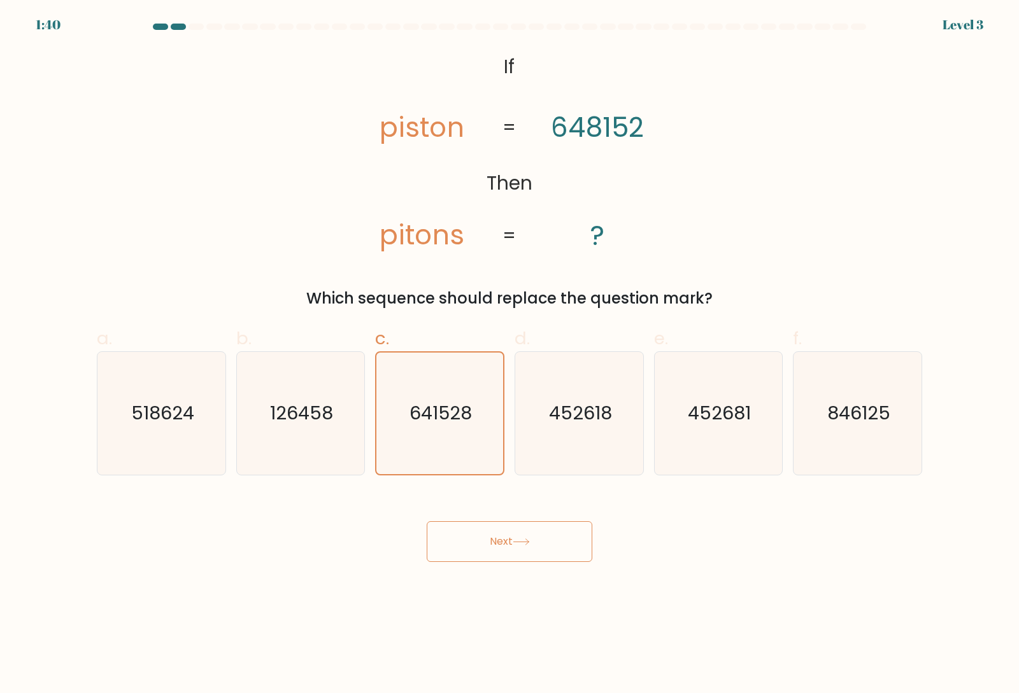
drag, startPoint x: 524, startPoint y: 513, endPoint x: 546, endPoint y: 540, distance: 34.9
click at [546, 540] on button "Next" at bounding box center [510, 541] width 166 height 41
click at [546, 541] on button "Next" at bounding box center [510, 541] width 166 height 41
click at [546, 535] on button "Next" at bounding box center [510, 541] width 166 height 41
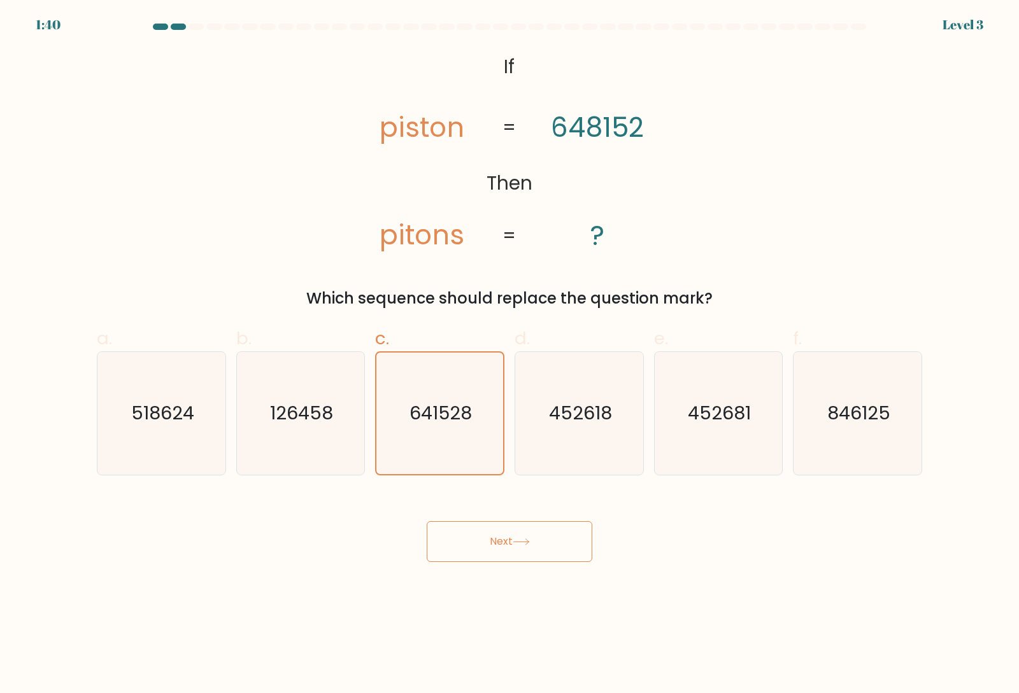
click at [546, 535] on button "Next" at bounding box center [510, 541] width 166 height 41
click at [476, 414] on icon "641528" at bounding box center [440, 414] width 122 height 122
click at [509, 355] on input "c. 641528" at bounding box center [509, 351] width 1 height 8
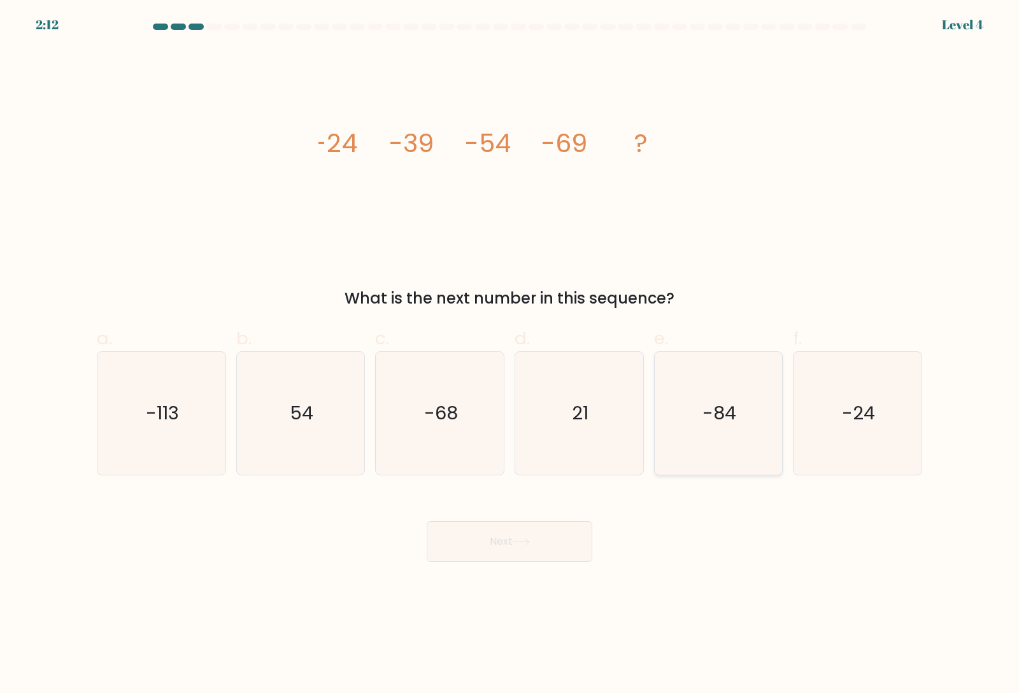
click at [740, 436] on icon "-84" at bounding box center [717, 413] width 123 height 123
click at [510, 355] on input "e. -84" at bounding box center [509, 351] width 1 height 8
radio input "true"
click at [529, 525] on button "Next" at bounding box center [510, 541] width 166 height 41
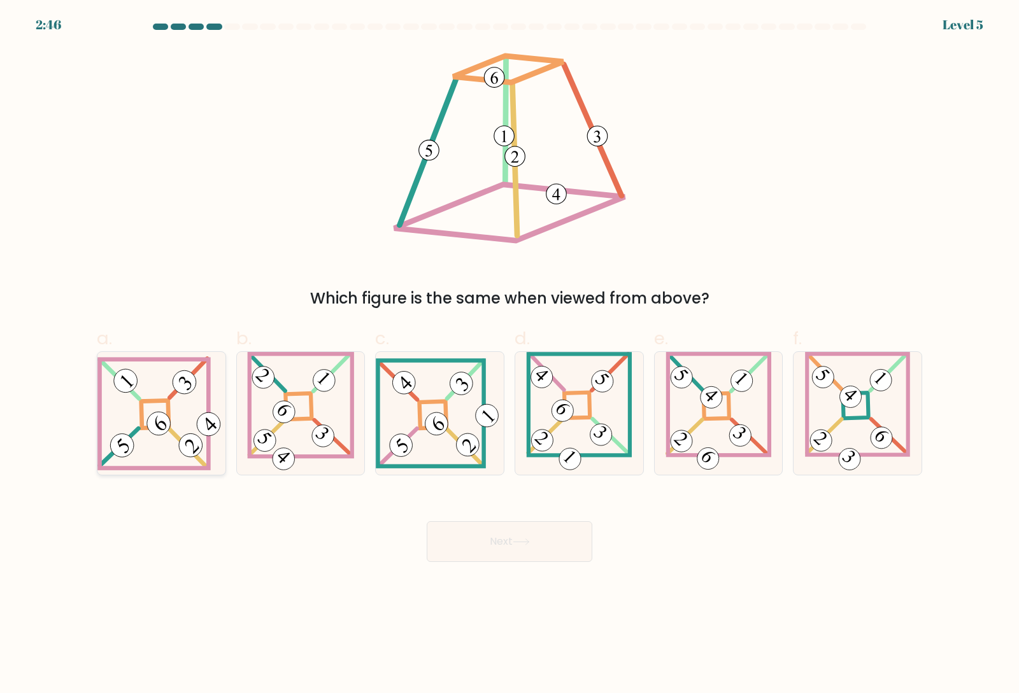
click at [148, 428] on 272 at bounding box center [154, 413] width 27 height 27
click at [509, 355] on input "a." at bounding box center [509, 351] width 1 height 8
radio input "true"
click at [493, 532] on button "Next" at bounding box center [510, 541] width 166 height 41
click at [493, 533] on button "Next" at bounding box center [510, 541] width 166 height 41
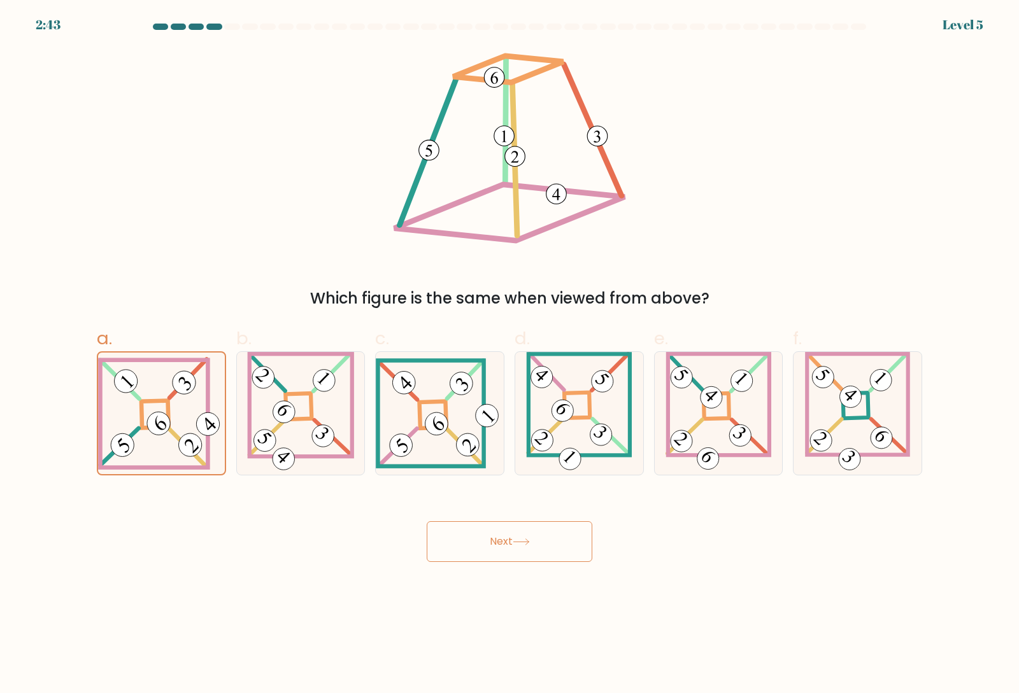
click at [493, 533] on button "Next" at bounding box center [510, 541] width 166 height 41
click at [485, 524] on button "Next" at bounding box center [510, 541] width 166 height 41
click at [162, 387] on icon at bounding box center [161, 413] width 127 height 113
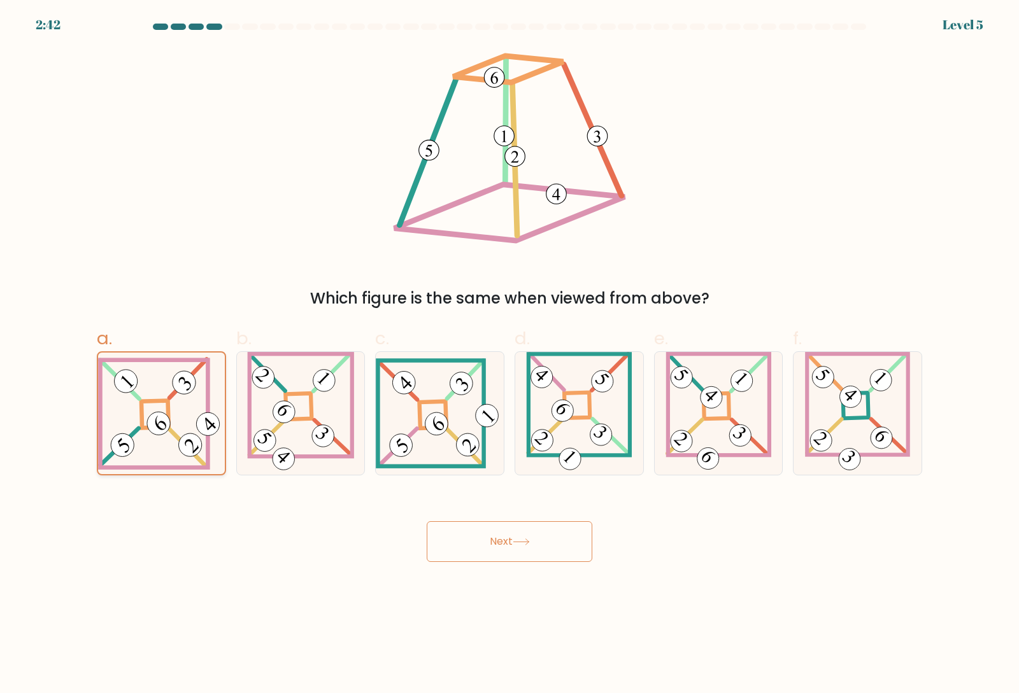
click at [509, 355] on input "a." at bounding box center [509, 351] width 1 height 8
click at [162, 387] on icon at bounding box center [161, 413] width 127 height 113
click at [509, 355] on input "a." at bounding box center [509, 351] width 1 height 8
drag, startPoint x: 162, startPoint y: 387, endPoint x: 439, endPoint y: 552, distance: 322.3
click at [423, 558] on form at bounding box center [509, 293] width 1019 height 539
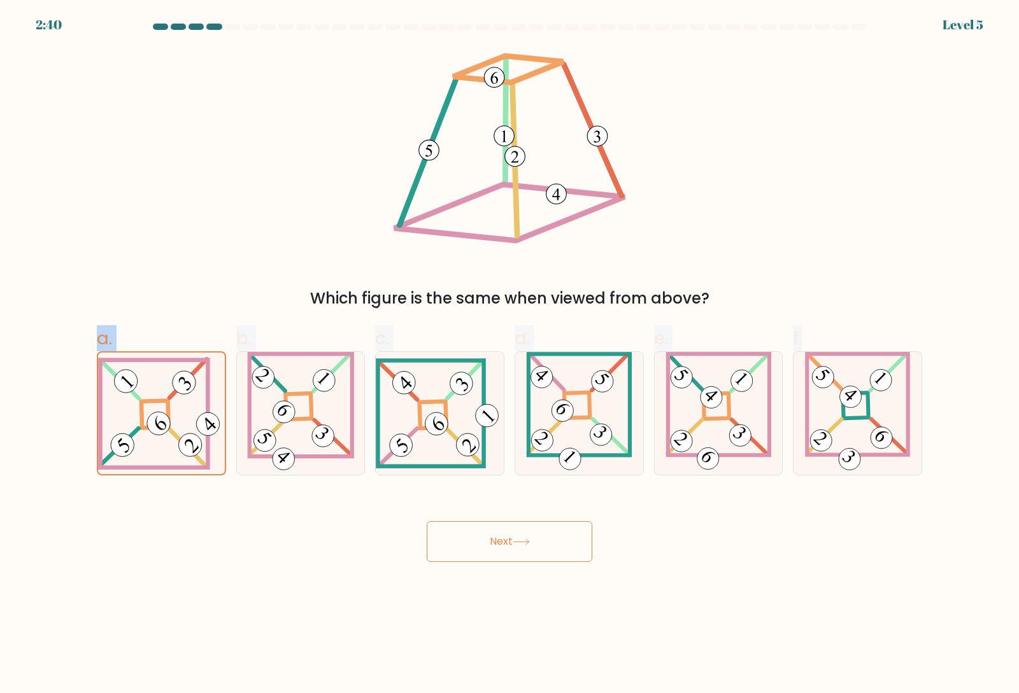
click at [490, 543] on button "Next" at bounding box center [510, 541] width 166 height 41
drag, startPoint x: 490, startPoint y: 543, endPoint x: 413, endPoint y: 504, distance: 86.6
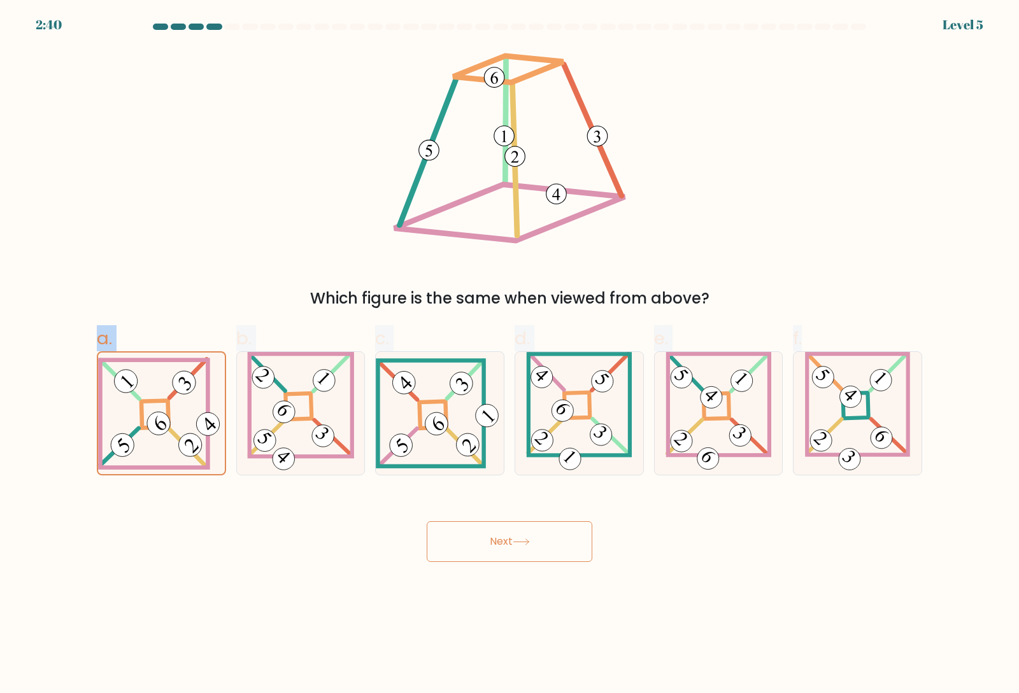
click at [483, 535] on button "Next" at bounding box center [510, 541] width 166 height 41
click at [181, 388] on 845 at bounding box center [183, 383] width 32 height 32
click at [509, 355] on input "a." at bounding box center [509, 351] width 1 height 8
click at [181, 388] on 845 at bounding box center [183, 383] width 32 height 32
click at [509, 355] on input "a." at bounding box center [509, 351] width 1 height 8
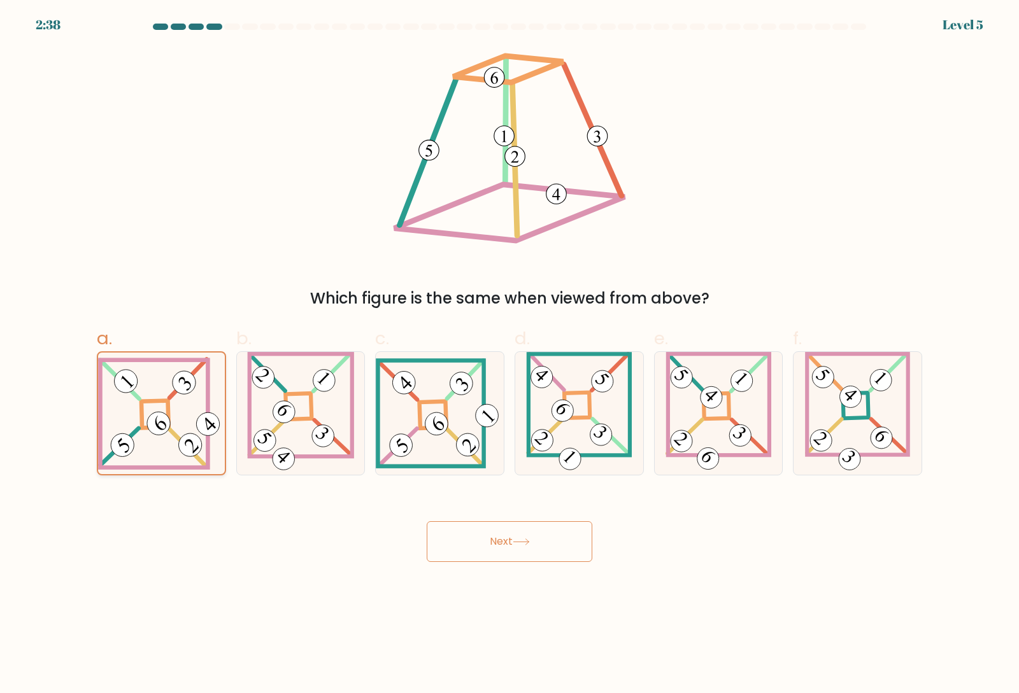
click at [181, 388] on 845 at bounding box center [183, 383] width 32 height 32
click at [509, 355] on input "a." at bounding box center [509, 351] width 1 height 8
click at [181, 388] on 845 at bounding box center [183, 383] width 32 height 32
click at [509, 355] on input "a." at bounding box center [509, 351] width 1 height 8
click at [181, 388] on 845 at bounding box center [183, 383] width 32 height 32
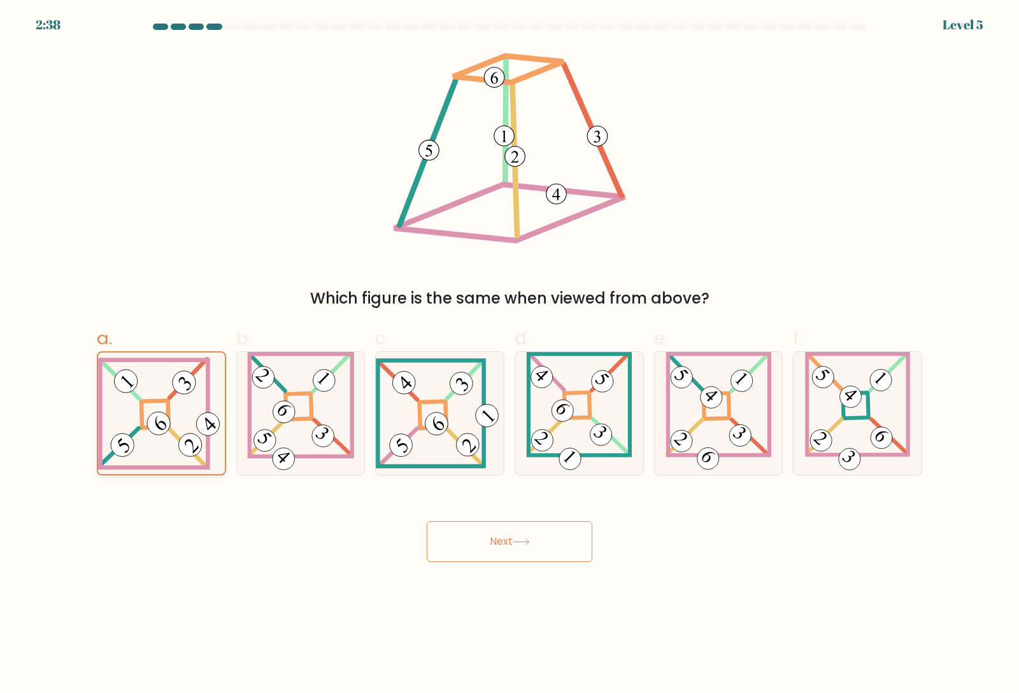
click at [509, 355] on input "a." at bounding box center [509, 351] width 1 height 8
drag, startPoint x: 651, startPoint y: 114, endPoint x: 544, endPoint y: 280, distance: 196.7
click at [517, 269] on div "Which figure is the same when viewed from above?" at bounding box center [509, 179] width 840 height 262
click at [518, 201] on 50 at bounding box center [515, 159] width 5 height 152
drag, startPoint x: 475, startPoint y: 204, endPoint x: 693, endPoint y: 169, distance: 221.1
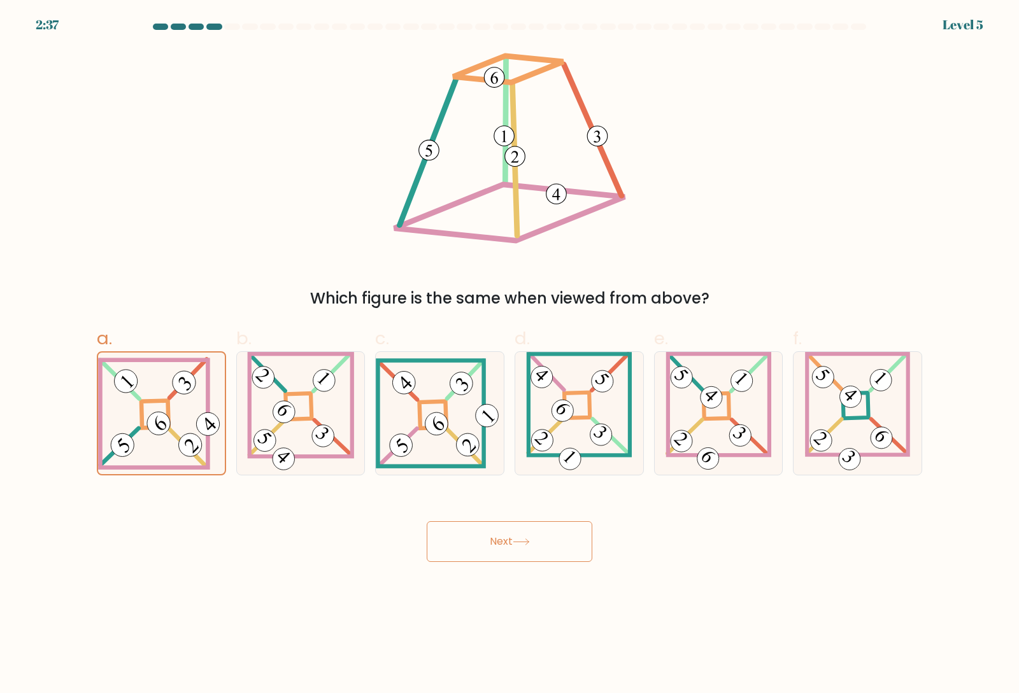
click at [693, 169] on div "Which figure is the same when viewed from above?" at bounding box center [509, 179] width 840 height 262
click at [530, 525] on button "Next" at bounding box center [510, 541] width 166 height 41
click at [529, 525] on button "Next" at bounding box center [510, 541] width 166 height 41
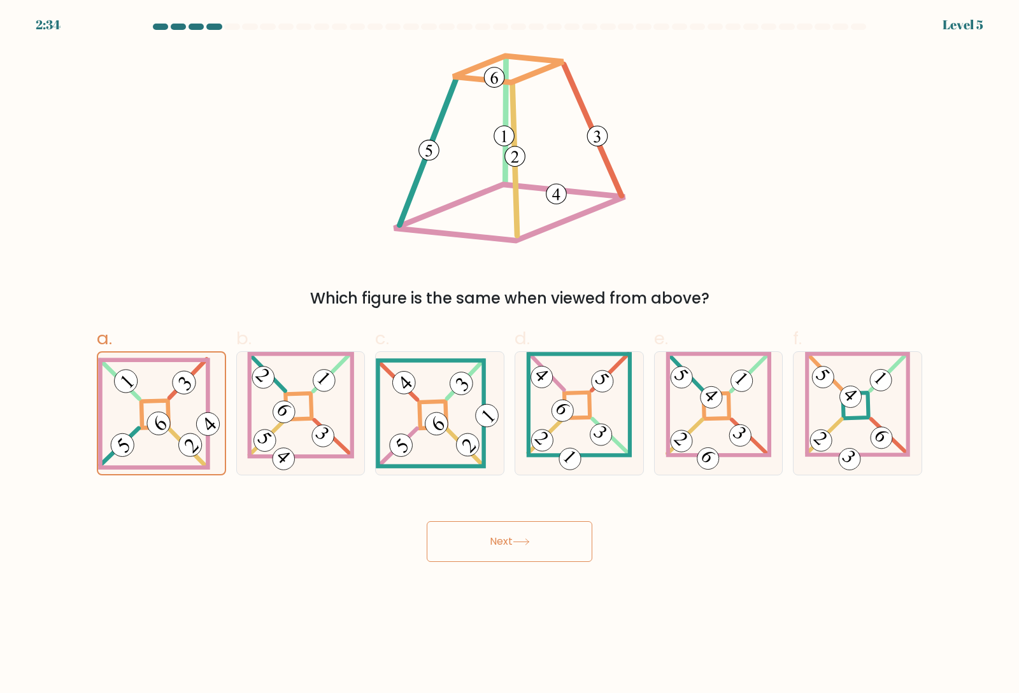
drag, startPoint x: 529, startPoint y: 525, endPoint x: 586, endPoint y: 605, distance: 98.2
click at [586, 605] on body "2:34 Level 5" at bounding box center [509, 346] width 1019 height 693
click at [552, 536] on button "Next" at bounding box center [510, 541] width 166 height 41
click at [486, 532] on button "Next" at bounding box center [510, 541] width 166 height 41
click at [521, 537] on button "Next" at bounding box center [510, 541] width 166 height 41
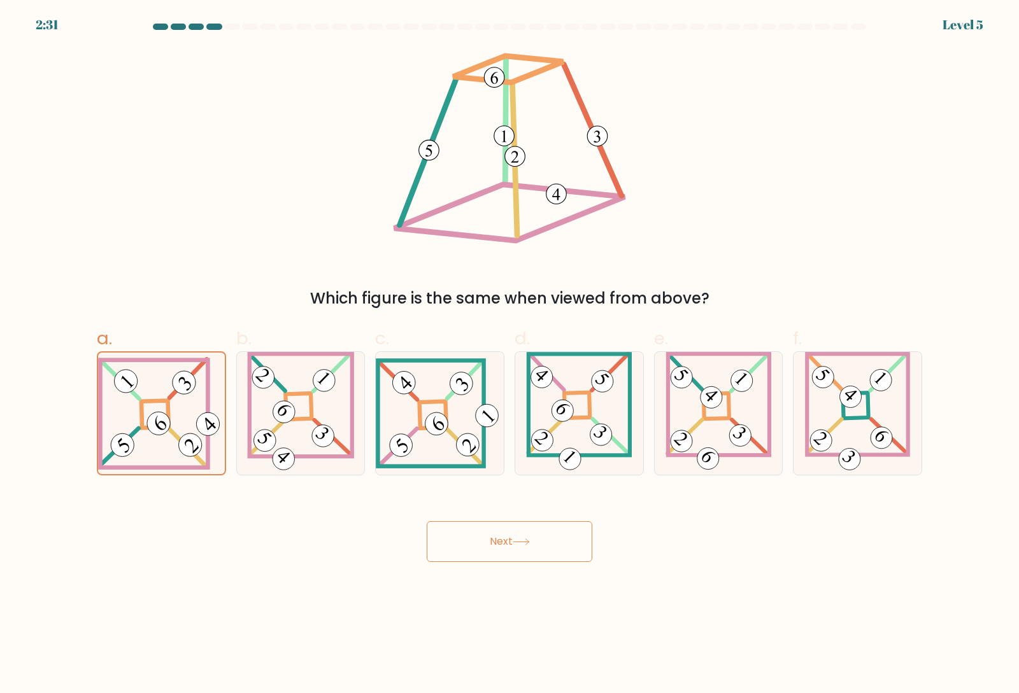
click at [529, 546] on button "Next" at bounding box center [510, 541] width 166 height 41
click at [570, 480] on form at bounding box center [509, 293] width 1019 height 539
click at [609, 402] on icon at bounding box center [579, 413] width 106 height 123
click at [510, 355] on input "d." at bounding box center [509, 351] width 1 height 8
radio input "true"
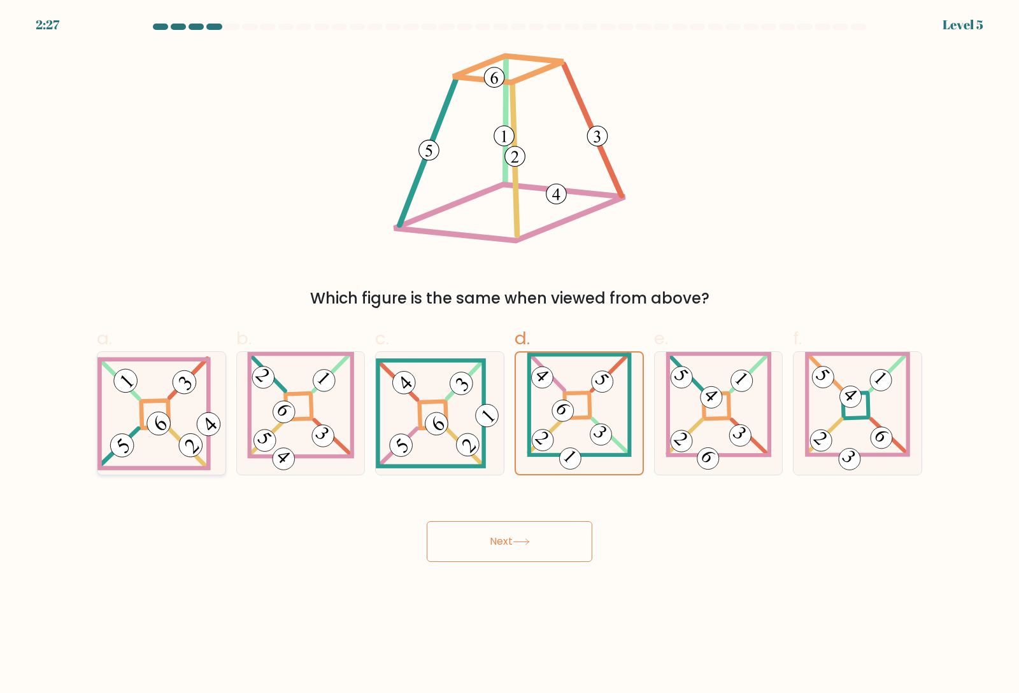
click at [127, 412] on icon at bounding box center [161, 414] width 128 height 114
click at [509, 355] on input "a." at bounding box center [509, 351] width 1 height 8
radio input "true"
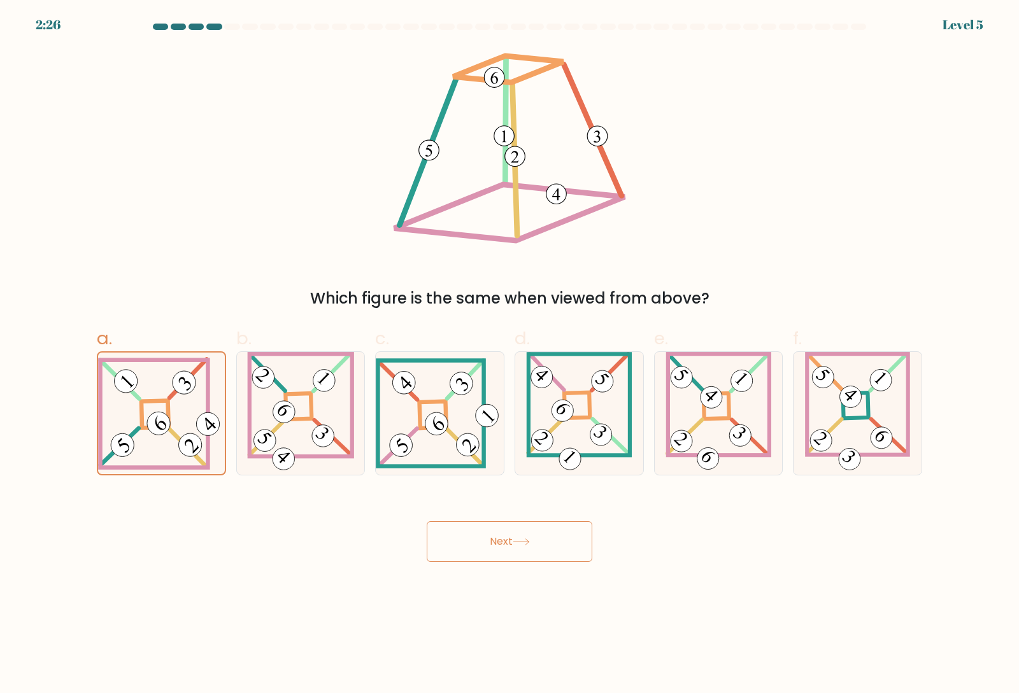
click at [523, 559] on button "Next" at bounding box center [510, 541] width 166 height 41
